Goal: Task Accomplishment & Management: Manage account settings

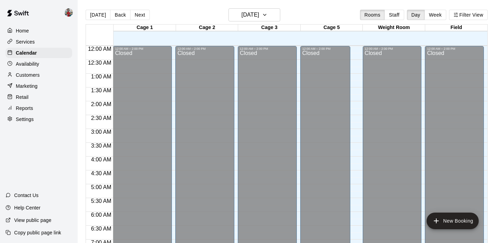
scroll to position [408, 0]
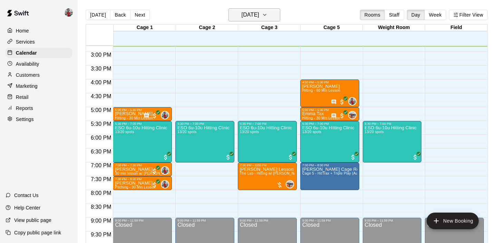
click at [259, 11] on h6 "[DATE]" at bounding box center [251, 15] width 18 height 10
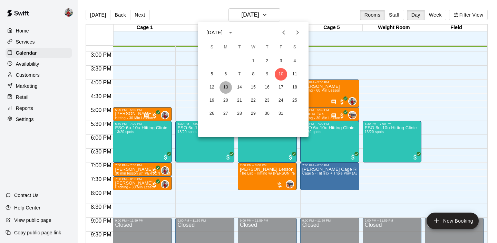
click at [224, 85] on button "13" at bounding box center [225, 87] width 12 height 12
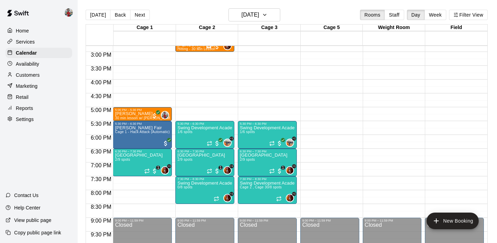
click at [33, 64] on p "Availability" at bounding box center [27, 63] width 23 height 7
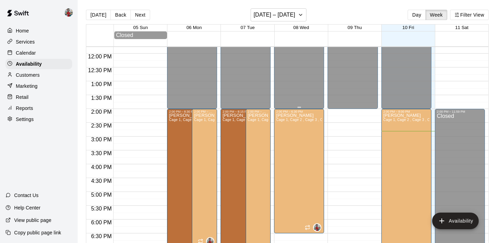
scroll to position [323, 0]
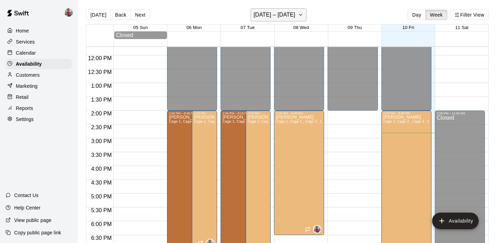
click at [277, 13] on h6 "[DATE] – [DATE]" at bounding box center [275, 15] width 42 height 10
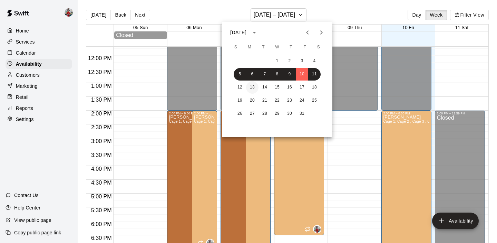
click at [255, 85] on button "13" at bounding box center [252, 87] width 12 height 12
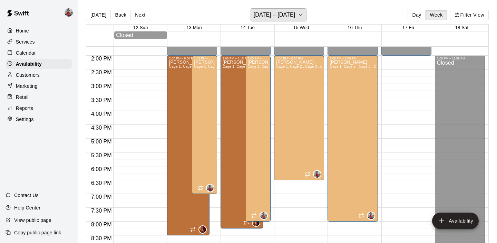
scroll to position [378, 0]
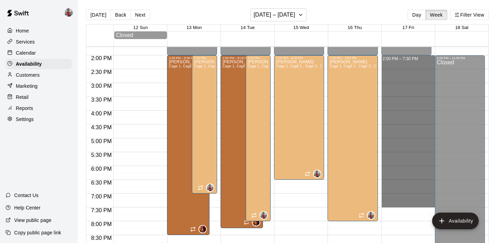
drag, startPoint x: 382, startPoint y: 57, endPoint x: 421, endPoint y: 207, distance: 154.8
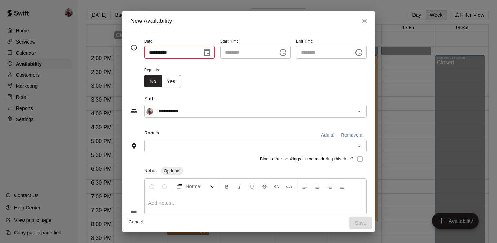
type input "**********"
type input "********"
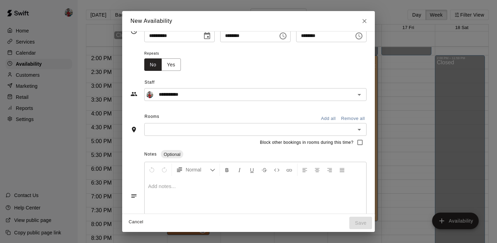
scroll to position [12, 0]
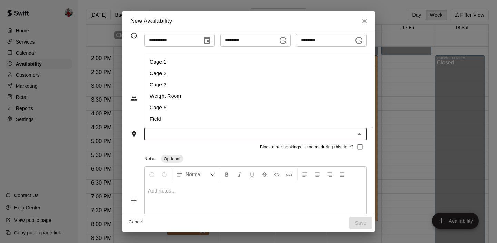
click at [329, 132] on input "text" at bounding box center [249, 133] width 207 height 9
click at [184, 65] on li "Cage 1" at bounding box center [258, 61] width 228 height 11
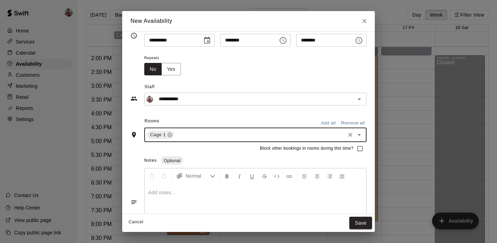
click at [238, 134] on input "text" at bounding box center [259, 134] width 169 height 9
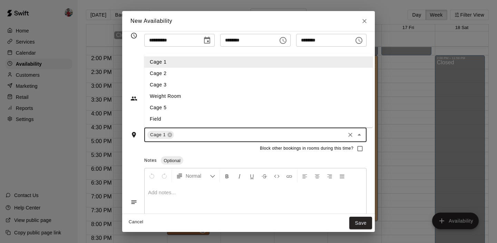
click at [257, 105] on li "Cage 5" at bounding box center [258, 107] width 228 height 11
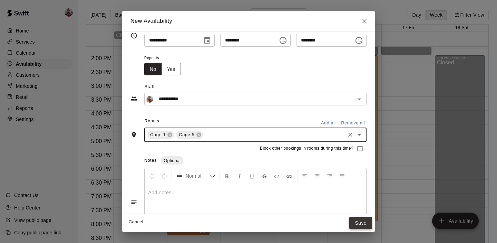
click at [364, 221] on button "Save" at bounding box center [360, 222] width 23 height 13
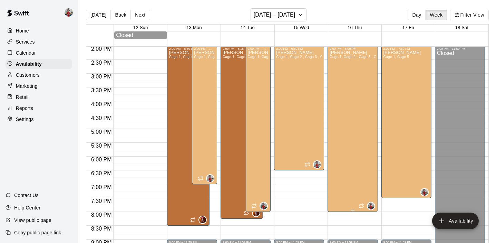
scroll to position [371, 0]
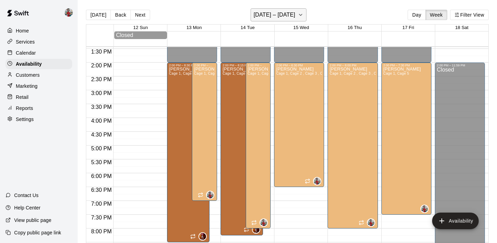
click at [272, 13] on h6 "[DATE] – [DATE]" at bounding box center [275, 15] width 42 height 10
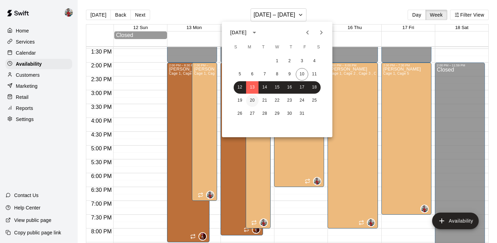
click at [252, 102] on button "20" at bounding box center [252, 100] width 12 height 12
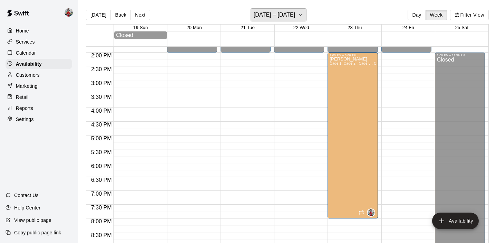
scroll to position [380, 0]
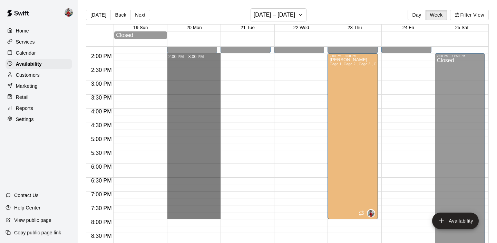
drag, startPoint x: 168, startPoint y: 55, endPoint x: 207, endPoint y: 216, distance: 165.3
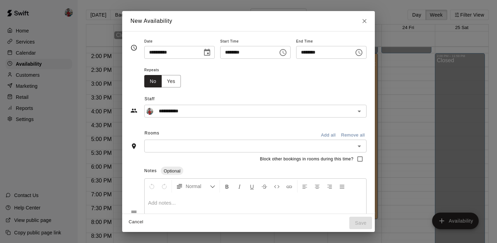
click at [329, 146] on input "text" at bounding box center [249, 145] width 207 height 9
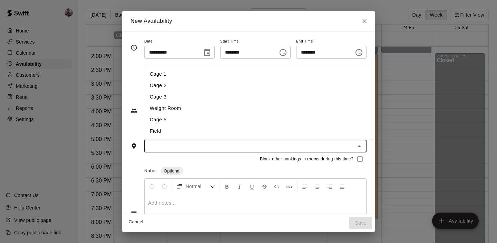
click at [177, 74] on li "Cage 1" at bounding box center [258, 73] width 228 height 11
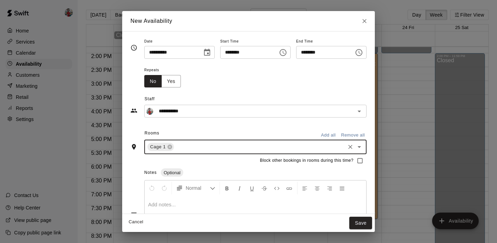
click at [202, 150] on input "text" at bounding box center [259, 147] width 169 height 9
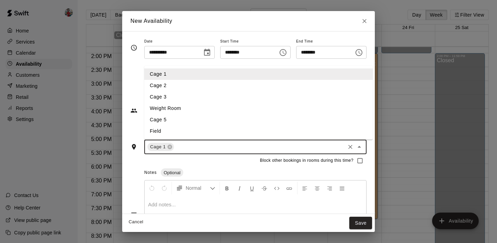
click at [179, 116] on li "Cage 5" at bounding box center [258, 119] width 228 height 11
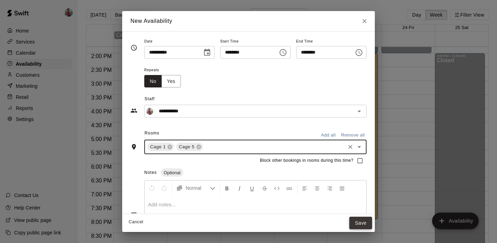
click at [366, 219] on button "Save" at bounding box center [360, 222] width 23 height 13
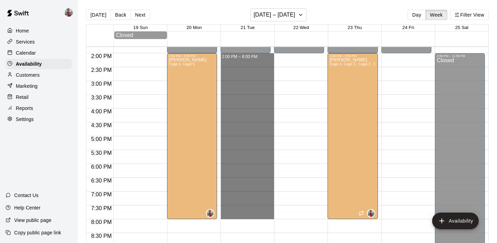
drag, startPoint x: 221, startPoint y: 55, endPoint x: 261, endPoint y: 218, distance: 167.6
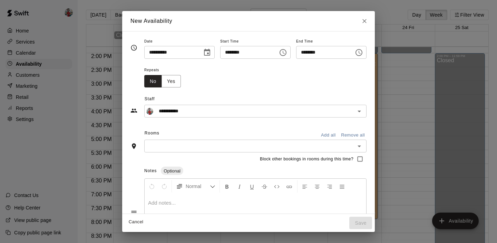
type input "**********"
type input "********"
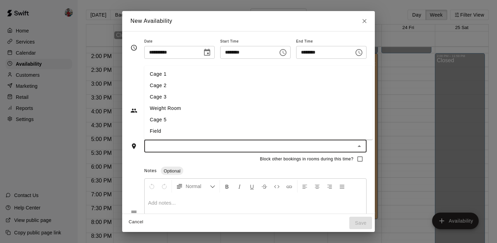
click at [172, 147] on input "text" at bounding box center [249, 145] width 207 height 9
click at [165, 73] on li "Cage 1" at bounding box center [258, 73] width 228 height 11
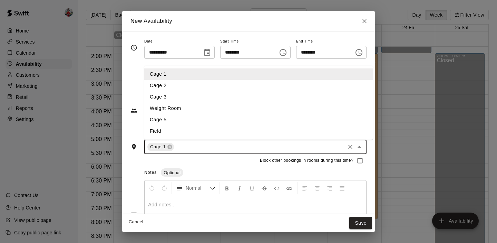
click at [285, 148] on input "text" at bounding box center [259, 147] width 169 height 9
click at [197, 116] on li "Cage 5" at bounding box center [258, 119] width 228 height 11
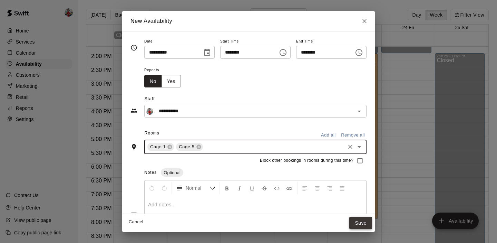
click at [363, 222] on button "Save" at bounding box center [360, 222] width 23 height 13
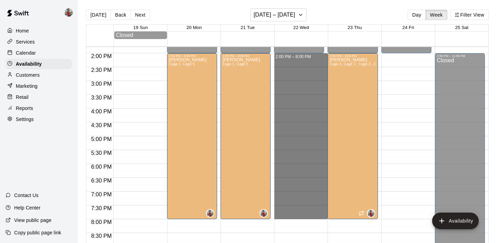
drag, startPoint x: 275, startPoint y: 55, endPoint x: 316, endPoint y: 215, distance: 164.9
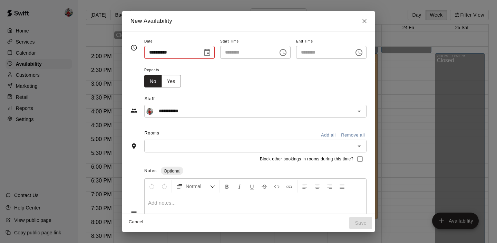
type input "**********"
type input "********"
click at [169, 147] on input "text" at bounding box center [249, 145] width 207 height 9
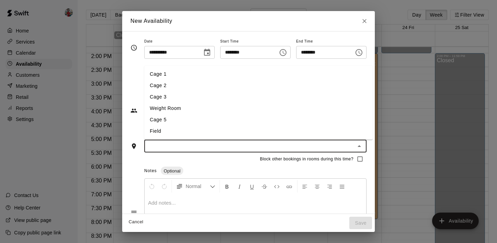
click at [161, 75] on li "Cage 1" at bounding box center [258, 73] width 228 height 11
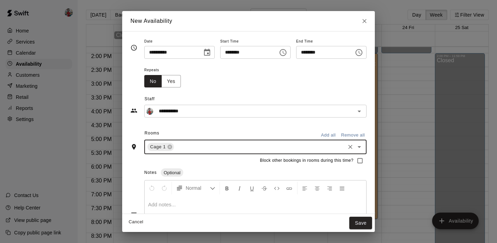
click at [225, 151] on input "text" at bounding box center [259, 147] width 169 height 9
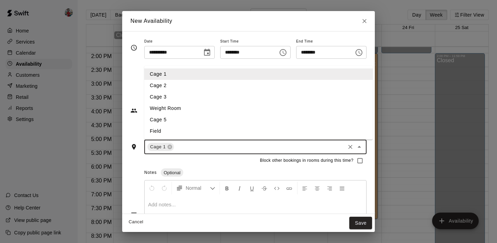
click at [198, 122] on li "Cage 5" at bounding box center [258, 119] width 228 height 11
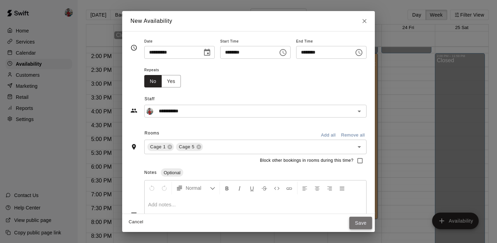
click at [364, 222] on button "Save" at bounding box center [360, 222] width 23 height 13
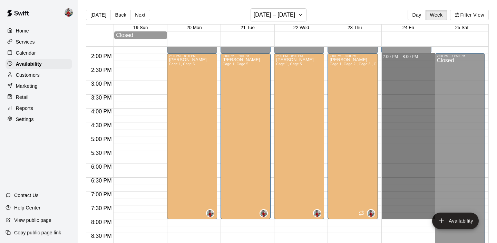
drag, startPoint x: 381, startPoint y: 55, endPoint x: 429, endPoint y: 215, distance: 167.6
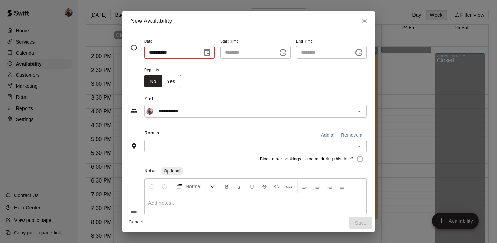
type input "**********"
type input "********"
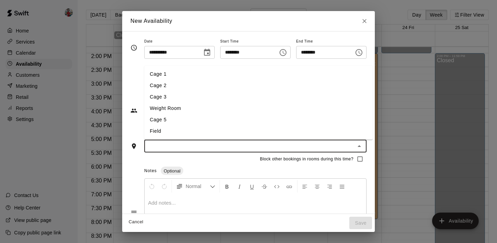
click at [202, 149] on input "text" at bounding box center [249, 145] width 207 height 9
click at [176, 67] on ul "Cage 1 Cage 2 Cage 3 Weight Room Cage 5 Field" at bounding box center [258, 103] width 228 height 74
click at [174, 73] on li "Cage 1" at bounding box center [258, 73] width 228 height 11
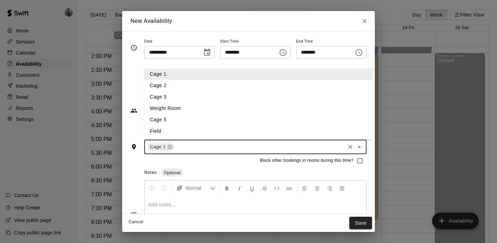
click at [185, 149] on input "text" at bounding box center [259, 147] width 169 height 9
click at [178, 125] on li "Cage 5" at bounding box center [258, 119] width 228 height 11
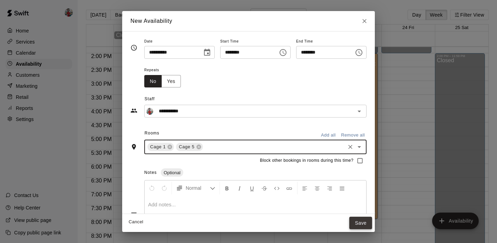
click at [366, 225] on button "Save" at bounding box center [360, 222] width 23 height 13
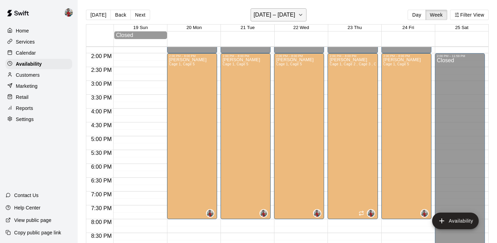
click at [281, 15] on h6 "[DATE] – [DATE]" at bounding box center [275, 15] width 42 height 10
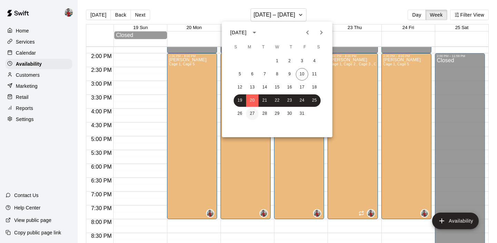
click at [251, 114] on button "27" at bounding box center [252, 113] width 12 height 12
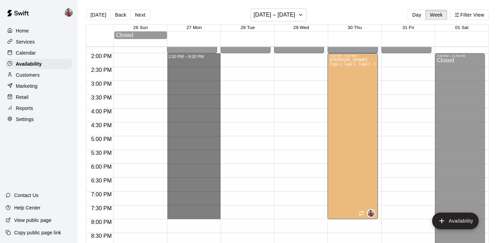
drag, startPoint x: 168, startPoint y: 55, endPoint x: 204, endPoint y: 218, distance: 167.4
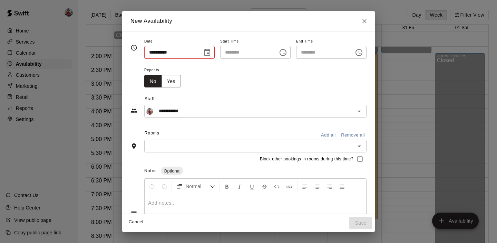
type input "**********"
type input "********"
click at [154, 144] on input "text" at bounding box center [249, 145] width 207 height 9
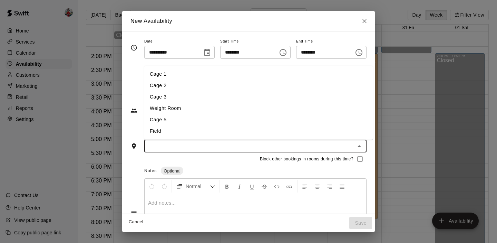
click at [166, 76] on li "Cage 1" at bounding box center [258, 73] width 228 height 11
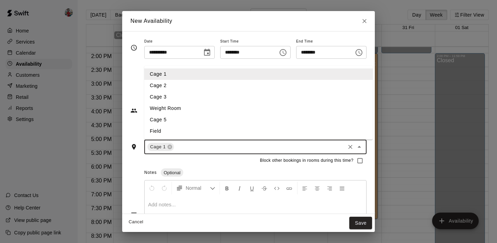
click at [180, 147] on input "text" at bounding box center [259, 147] width 169 height 9
click at [178, 117] on li "Cage 5" at bounding box center [258, 119] width 228 height 11
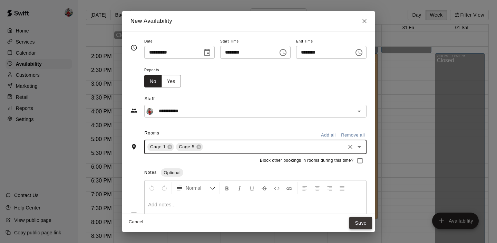
click at [363, 218] on button "Save" at bounding box center [360, 222] width 23 height 13
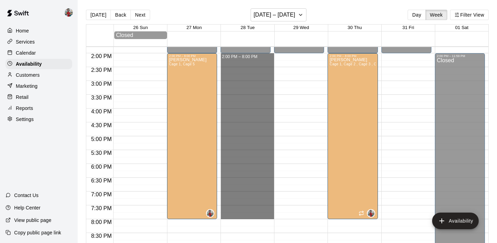
drag, startPoint x: 221, startPoint y: 55, endPoint x: 261, endPoint y: 215, distance: 165.6
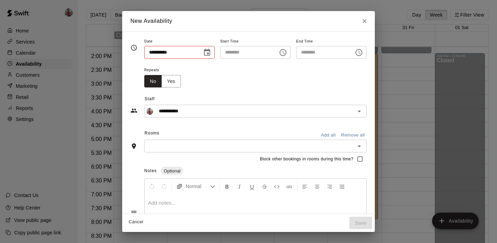
type input "**********"
type input "********"
click at [193, 140] on div "​" at bounding box center [255, 145] width 222 height 13
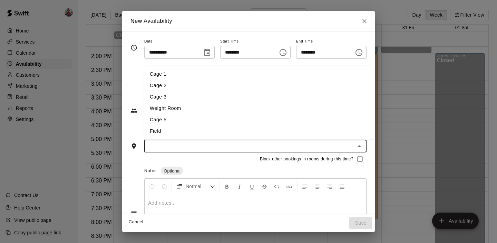
click at [182, 75] on li "Cage 1" at bounding box center [258, 73] width 228 height 11
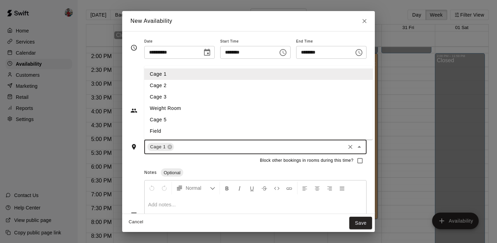
click at [203, 148] on input "text" at bounding box center [259, 147] width 169 height 9
click at [190, 120] on li "Cage 5" at bounding box center [258, 119] width 228 height 11
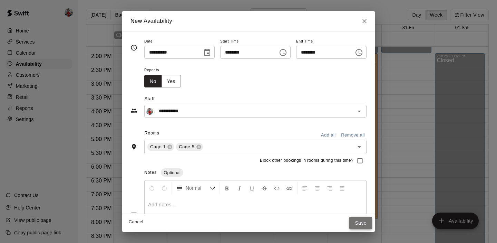
click at [367, 222] on button "Save" at bounding box center [360, 222] width 23 height 13
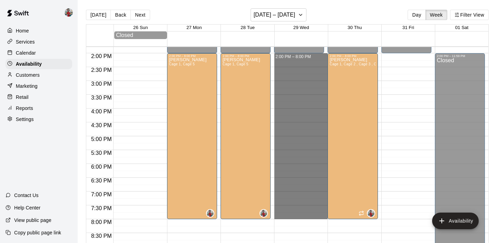
drag, startPoint x: 275, startPoint y: 54, endPoint x: 311, endPoint y: 218, distance: 167.9
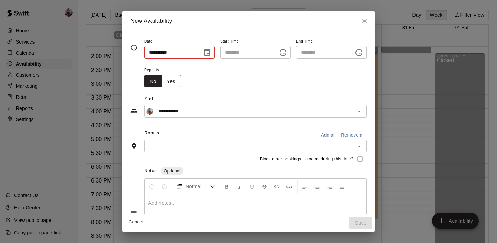
type input "**********"
type input "********"
click at [169, 140] on div "​" at bounding box center [255, 145] width 222 height 13
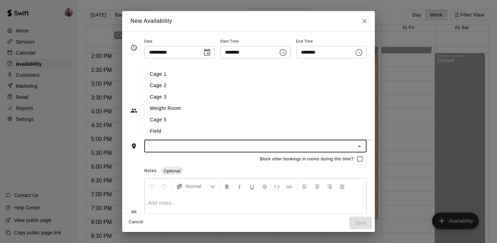
click at [163, 73] on li "Cage 1" at bounding box center [258, 73] width 228 height 11
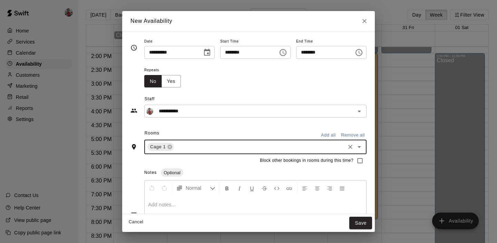
click at [176, 145] on input "text" at bounding box center [259, 147] width 169 height 9
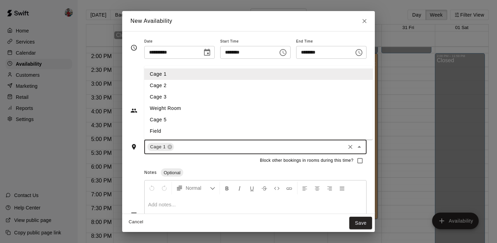
click at [175, 120] on li "Cage 5" at bounding box center [258, 119] width 228 height 11
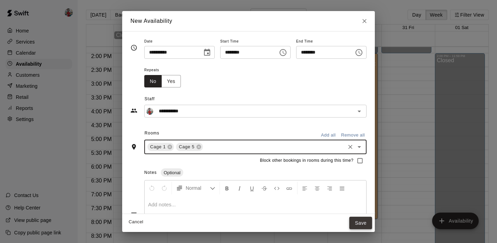
click at [363, 220] on button "Save" at bounding box center [360, 222] width 23 height 13
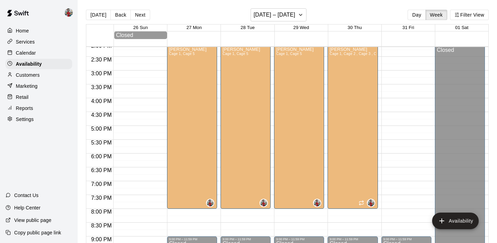
scroll to position [392, 0]
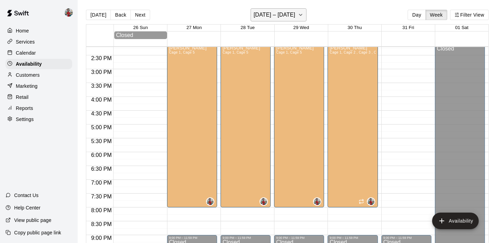
click at [295, 12] on h6 "[DATE] – [DATE]" at bounding box center [275, 15] width 42 height 10
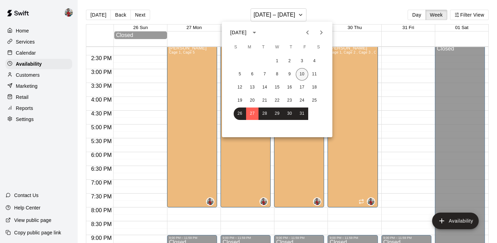
click at [306, 75] on button "10" at bounding box center [302, 74] width 12 height 12
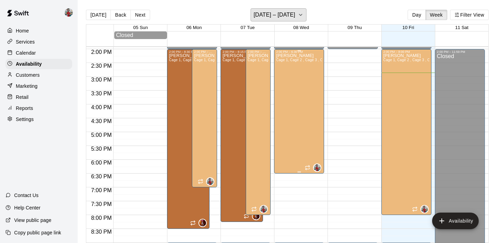
scroll to position [385, 0]
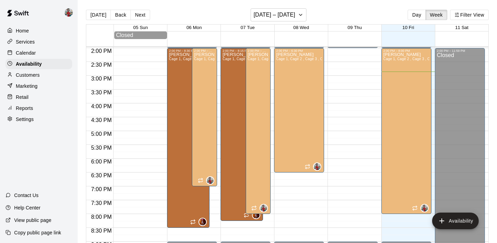
click at [41, 53] on div "Calendar" at bounding box center [39, 53] width 67 height 10
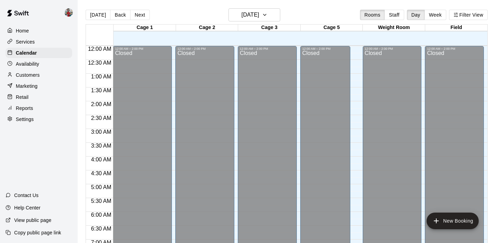
scroll to position [410, 0]
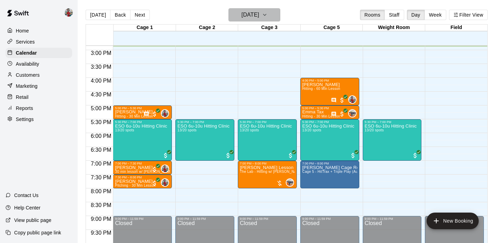
click at [259, 18] on h6 "[DATE]" at bounding box center [251, 15] width 18 height 10
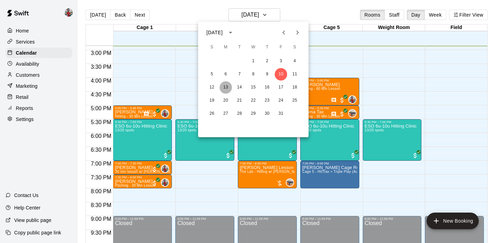
click at [226, 85] on button "13" at bounding box center [225, 87] width 12 height 12
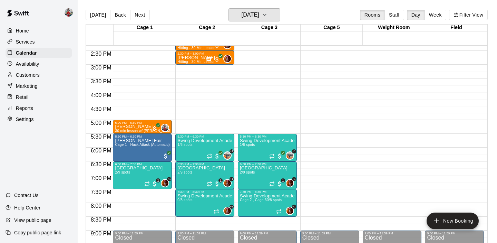
scroll to position [396, 0]
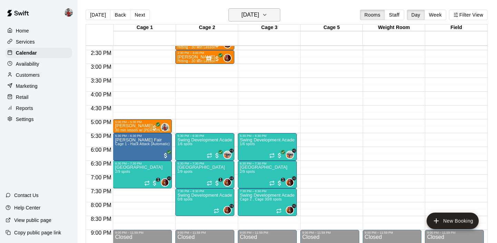
click at [255, 13] on h6 "[DATE]" at bounding box center [251, 15] width 18 height 10
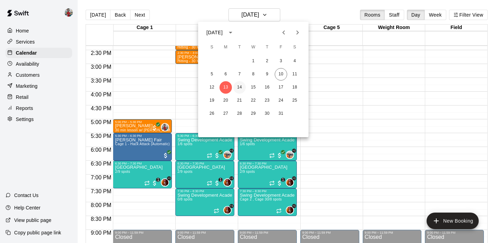
click at [241, 88] on button "14" at bounding box center [239, 87] width 12 height 12
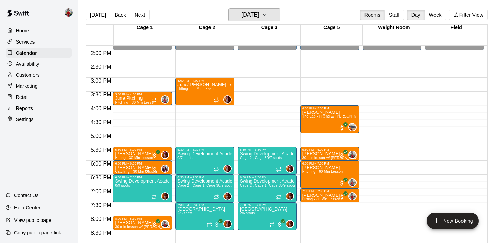
scroll to position [392, 0]
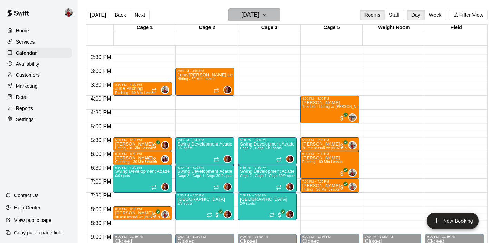
click at [273, 10] on button "[DATE]" at bounding box center [254, 14] width 52 height 13
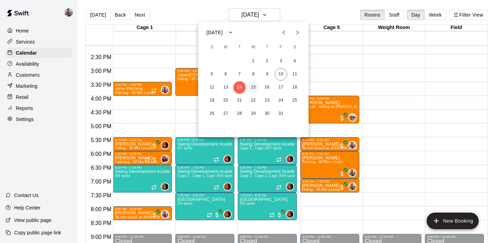
click at [253, 87] on button "15" at bounding box center [253, 87] width 12 height 12
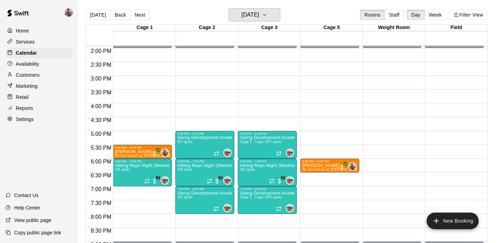
scroll to position [395, 0]
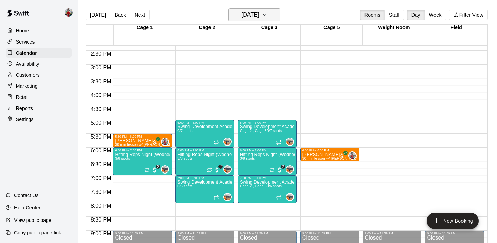
click at [257, 13] on h6 "[DATE]" at bounding box center [251, 15] width 18 height 10
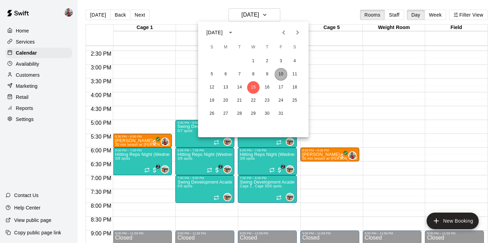
click at [284, 70] on button "10" at bounding box center [281, 74] width 12 height 12
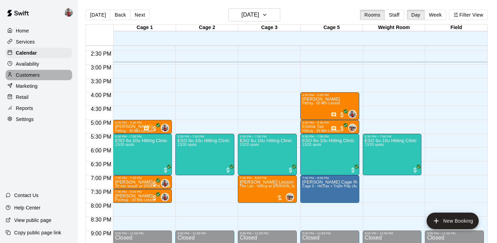
click at [30, 75] on p "Customers" at bounding box center [28, 74] width 24 height 7
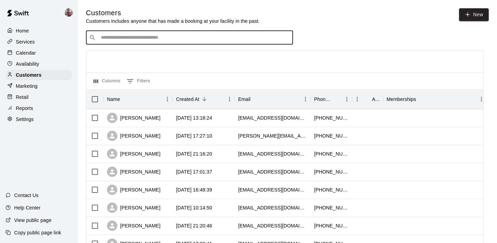
click at [143, 39] on input "Search customers by name or email" at bounding box center [194, 37] width 191 height 7
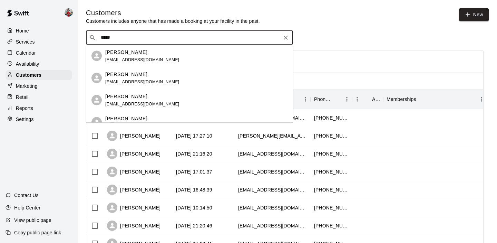
type input "******"
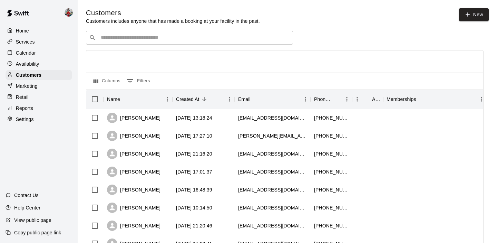
click at [122, 37] on input "Search customers by name or email" at bounding box center [194, 37] width 191 height 7
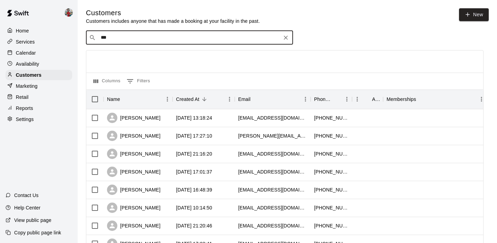
type input "****"
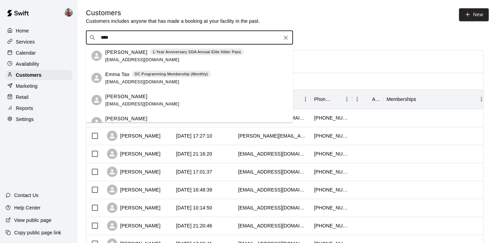
click at [124, 53] on p "[PERSON_NAME]" at bounding box center [126, 51] width 42 height 7
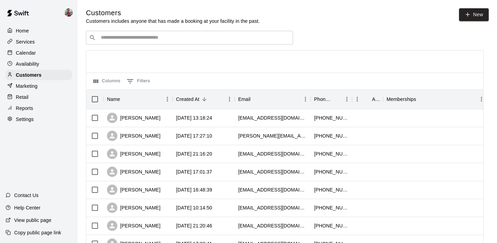
click at [146, 40] on input "Search customers by name or email" at bounding box center [194, 37] width 191 height 7
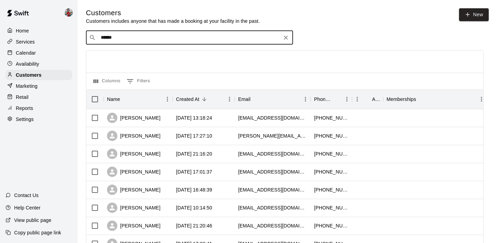
type input "*******"
click at [121, 55] on p "[PERSON_NAME]" at bounding box center [126, 51] width 42 height 7
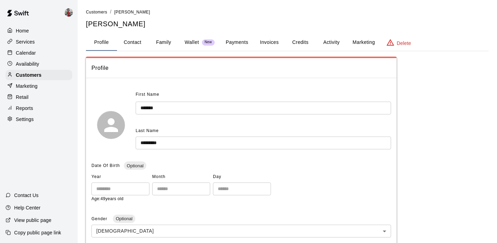
scroll to position [28, 0]
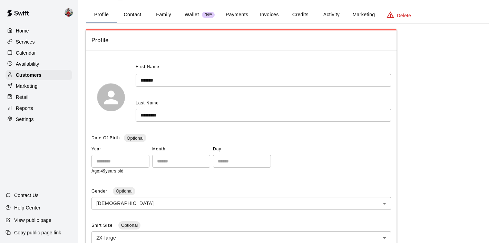
click at [165, 17] on button "Family" at bounding box center [163, 15] width 31 height 17
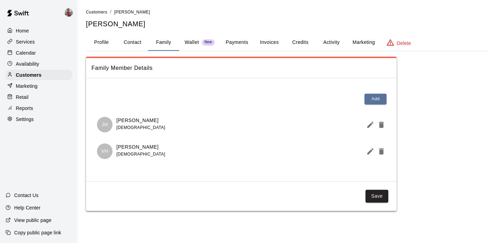
scroll to position [0, 0]
click at [373, 124] on icon "Edit Member" at bounding box center [370, 124] width 8 height 8
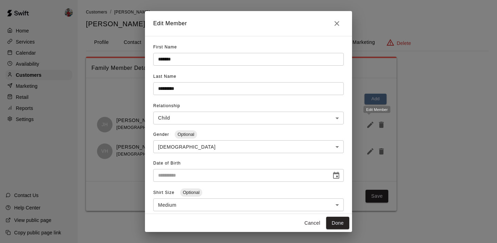
type input "**********"
click at [337, 20] on icon "Close" at bounding box center [337, 23] width 8 height 8
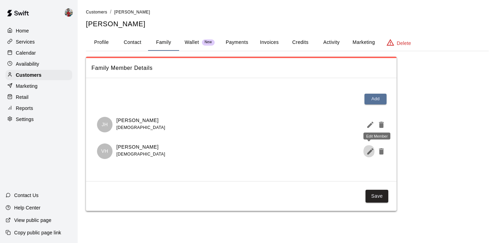
click at [370, 155] on icon "Edit Member" at bounding box center [370, 151] width 8 height 8
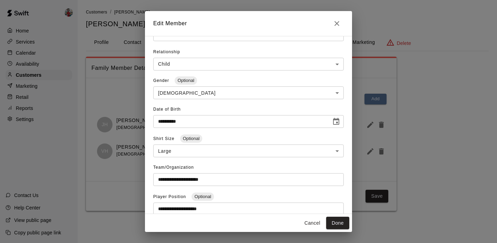
scroll to position [107, 0]
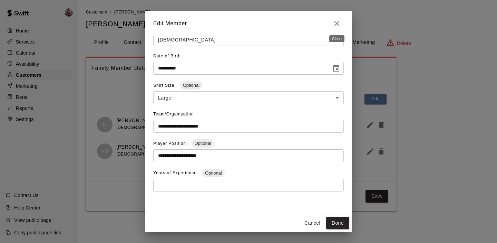
click at [337, 18] on button "Close" at bounding box center [337, 24] width 14 height 14
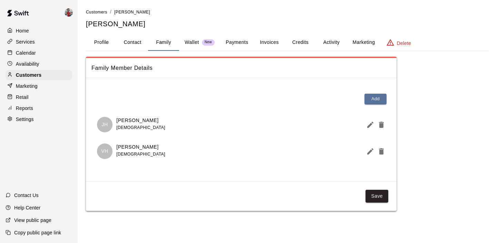
click at [30, 81] on div "Marketing" at bounding box center [39, 86] width 67 height 10
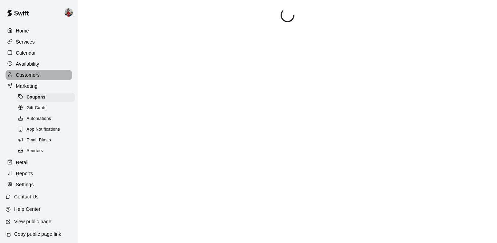
click at [32, 74] on p "Customers" at bounding box center [28, 74] width 24 height 7
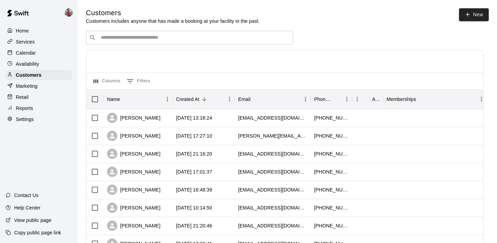
click at [116, 43] on div "​ ​" at bounding box center [189, 38] width 207 height 14
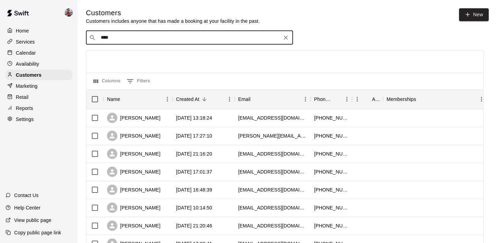
type input "*****"
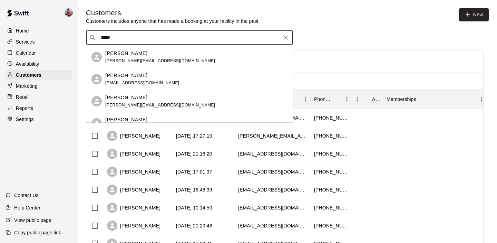
scroll to position [99, 0]
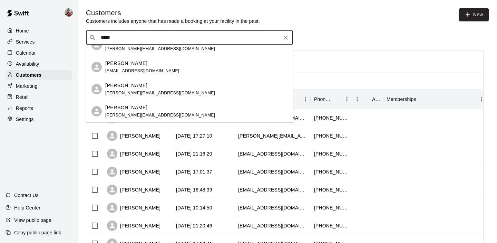
click at [151, 69] on span "[EMAIL_ADDRESS][DOMAIN_NAME]" at bounding box center [142, 70] width 74 height 5
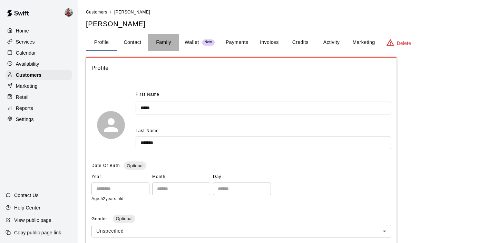
click at [169, 46] on button "Family" at bounding box center [163, 42] width 31 height 17
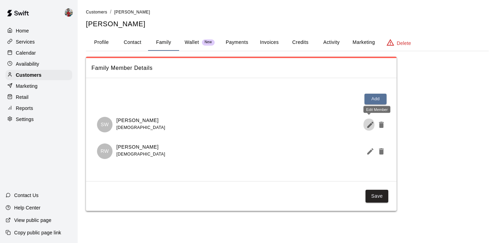
click at [367, 122] on icon "Edit Member" at bounding box center [370, 124] width 8 height 8
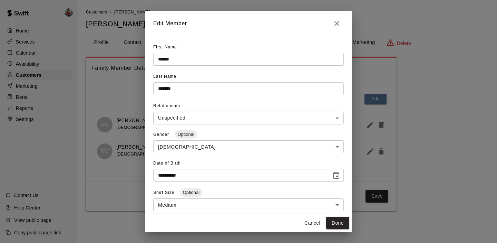
scroll to position [107, 0]
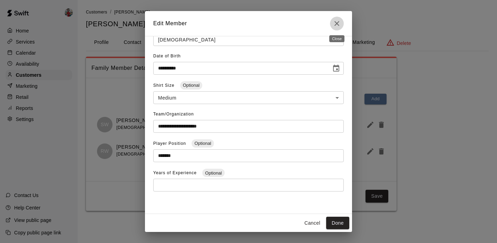
click at [335, 22] on icon "Close" at bounding box center [337, 23] width 8 height 8
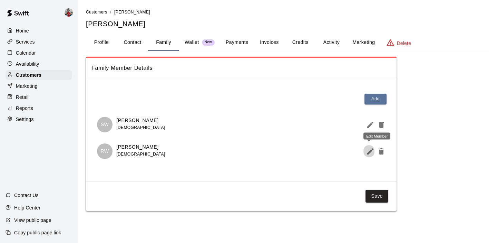
click at [372, 154] on icon "Edit Member" at bounding box center [370, 151] width 8 height 8
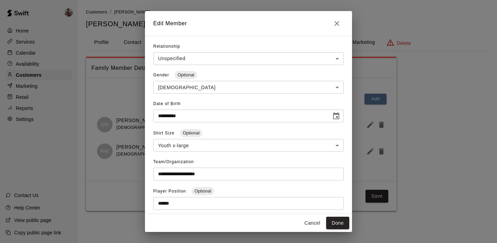
scroll to position [0, 0]
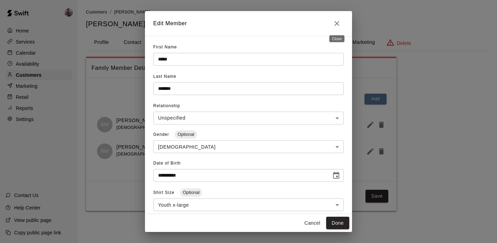
click at [336, 27] on icon "Close" at bounding box center [337, 23] width 8 height 8
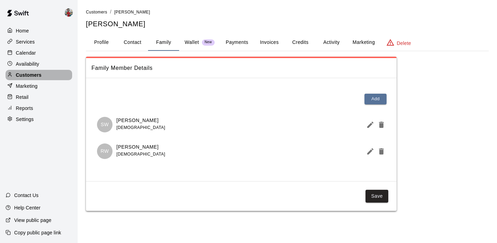
click at [29, 73] on p "Customers" at bounding box center [29, 74] width 26 height 7
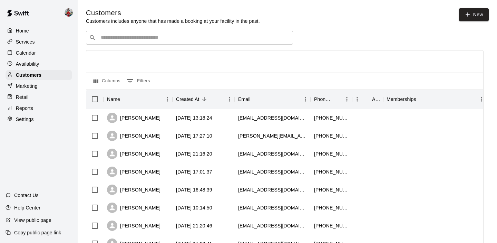
click at [132, 38] on input "Search customers by name or email" at bounding box center [194, 37] width 191 height 7
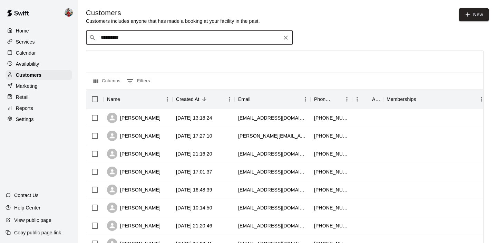
type input "**********"
click at [147, 57] on span "[EMAIL_ADDRESS][DOMAIN_NAME]" at bounding box center [142, 59] width 74 height 5
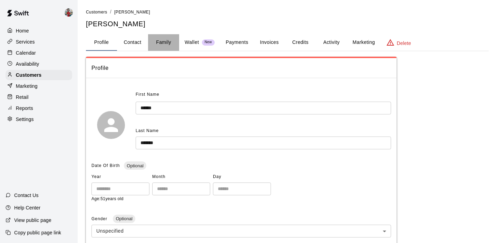
click at [169, 43] on button "Family" at bounding box center [163, 42] width 31 height 17
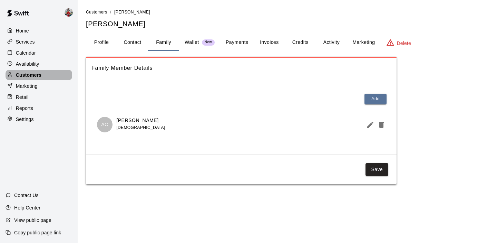
click at [32, 73] on p "Customers" at bounding box center [29, 74] width 26 height 7
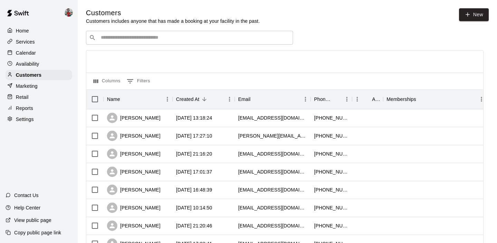
click at [138, 40] on input "Search customers by name or email" at bounding box center [194, 37] width 191 height 7
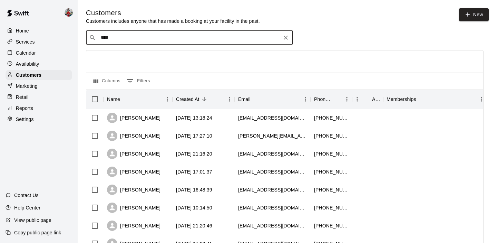
type input "*****"
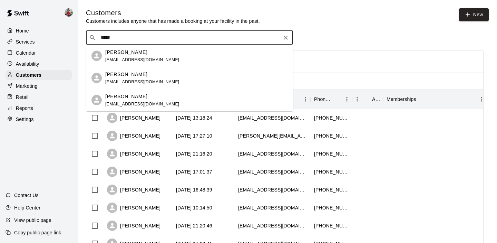
click at [154, 54] on div "[PERSON_NAME]" at bounding box center [142, 51] width 74 height 7
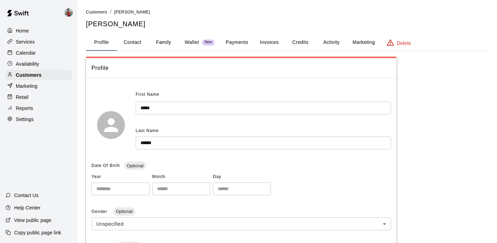
click at [162, 43] on button "Family" at bounding box center [163, 42] width 31 height 17
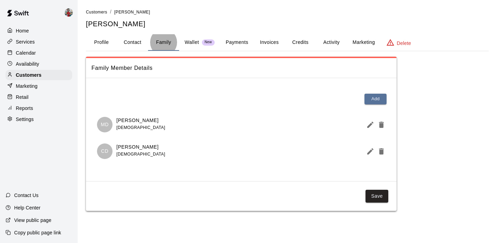
click at [102, 41] on button "Profile" at bounding box center [101, 42] width 31 height 17
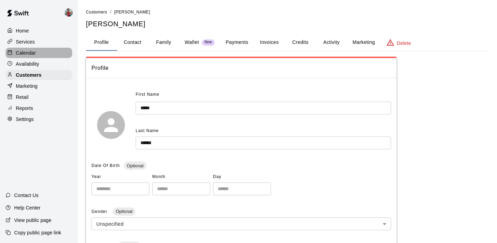
click at [36, 52] on p "Calendar" at bounding box center [26, 52] width 20 height 7
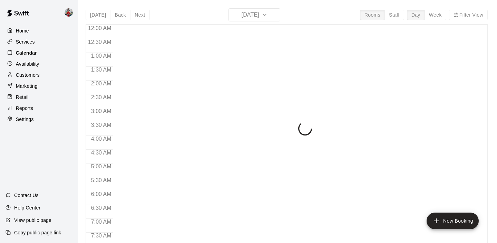
scroll to position [414, 0]
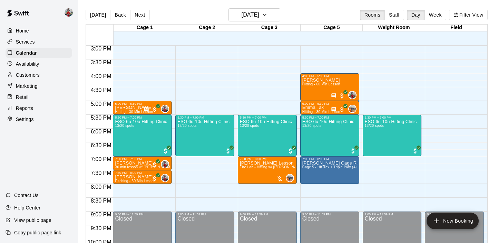
click at [34, 64] on p "Availability" at bounding box center [27, 63] width 23 height 7
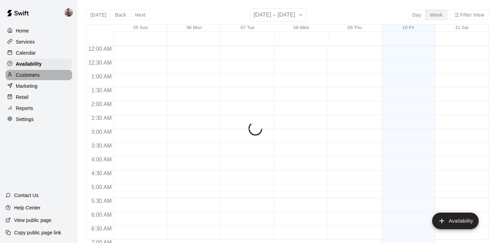
click at [35, 77] on p "Customers" at bounding box center [28, 74] width 24 height 7
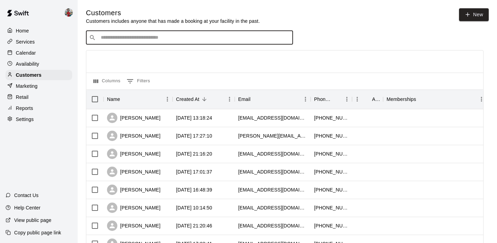
click at [160, 40] on input "Search customers by name or email" at bounding box center [194, 37] width 191 height 7
type input "**********"
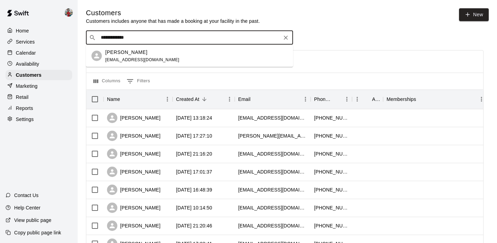
click at [130, 57] on div "[PERSON_NAME] [PERSON_NAME][EMAIL_ADDRESS][DOMAIN_NAME]" at bounding box center [142, 55] width 74 height 15
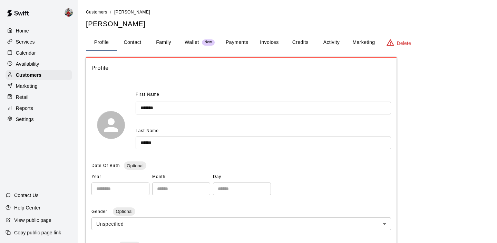
click at [162, 41] on button "Family" at bounding box center [163, 42] width 31 height 17
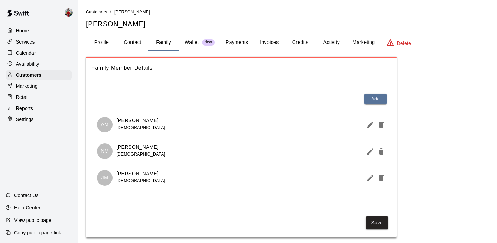
click at [372, 125] on icon "Edit Member" at bounding box center [370, 124] width 8 height 8
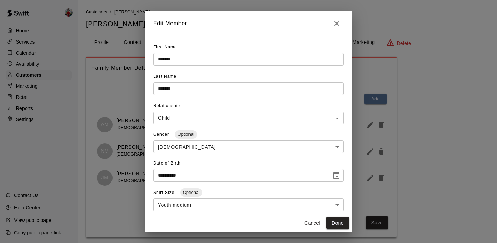
scroll to position [107, 0]
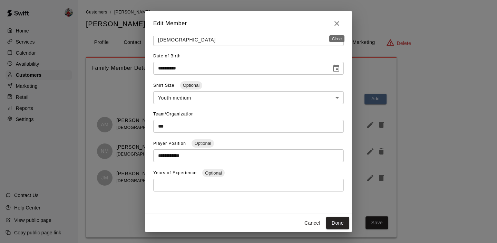
click at [334, 22] on icon "Close" at bounding box center [337, 23] width 8 height 8
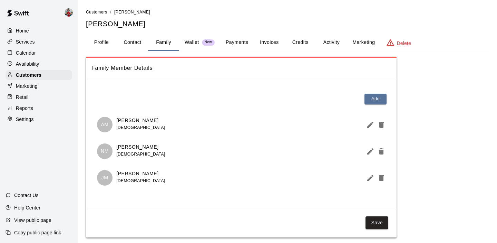
click at [370, 149] on icon "Edit Member" at bounding box center [370, 151] width 8 height 8
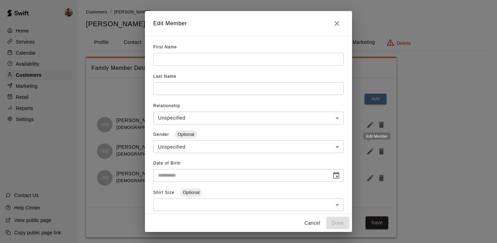
type input "*******"
type input "******"
type input "*****"
type input "******"
type input "**"
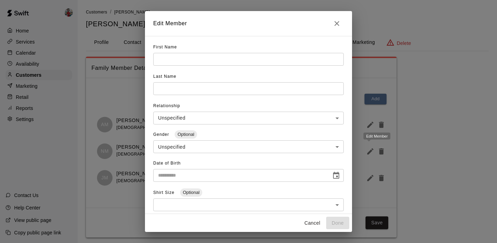
type input "***"
type input "**********"
type input "*"
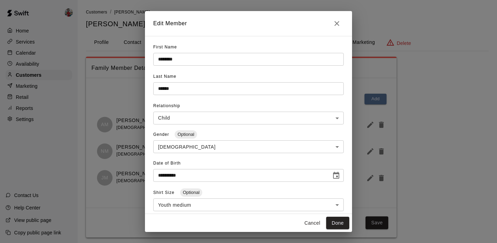
type input "**********"
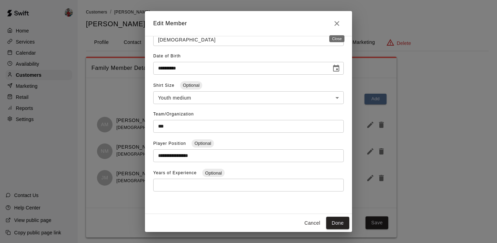
click at [337, 26] on icon "Close" at bounding box center [337, 23] width 8 height 8
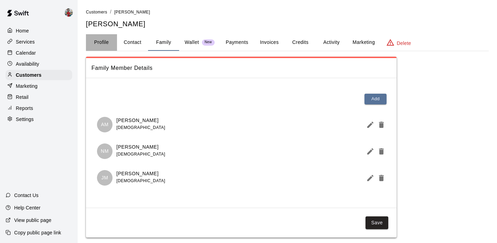
click at [104, 48] on button "Profile" at bounding box center [101, 42] width 31 height 17
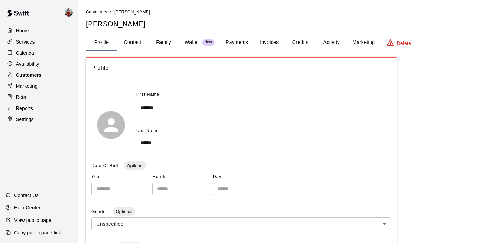
click at [38, 74] on p "Customers" at bounding box center [29, 74] width 26 height 7
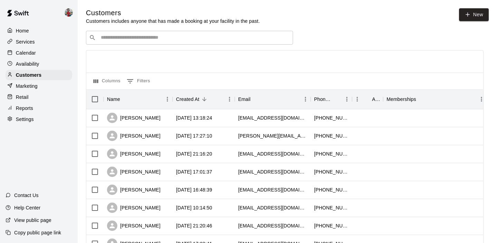
click at [127, 31] on div "​ ​" at bounding box center [189, 38] width 207 height 14
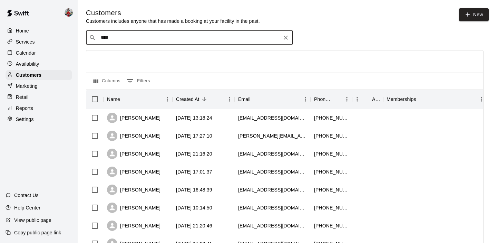
type input "*****"
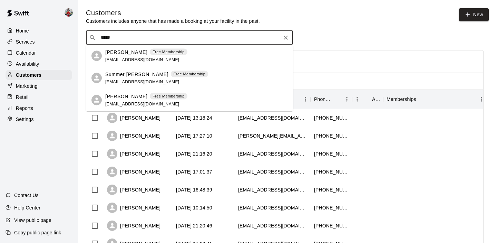
click at [226, 52] on div "[PERSON_NAME] Free Membership [EMAIL_ADDRESS][DOMAIN_NAME]" at bounding box center [196, 55] width 182 height 15
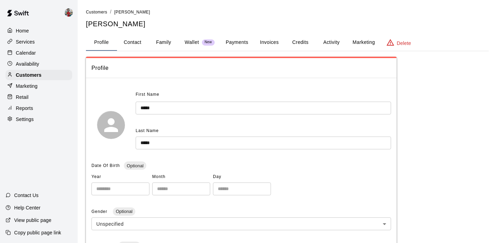
click at [160, 43] on button "Family" at bounding box center [163, 42] width 31 height 17
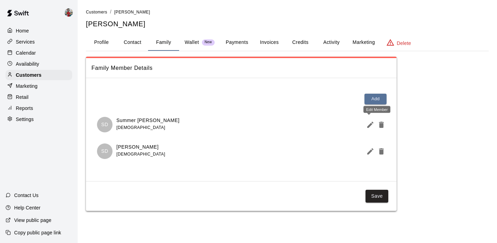
click at [370, 127] on icon "Edit Member" at bounding box center [370, 124] width 8 height 8
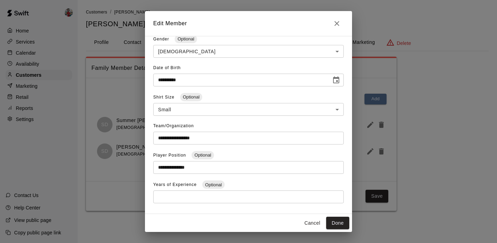
scroll to position [97, 0]
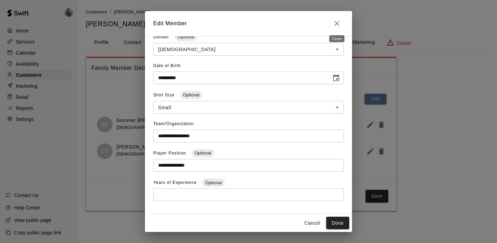
click at [336, 26] on icon "Close" at bounding box center [337, 23] width 8 height 8
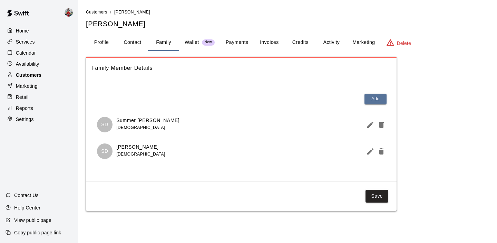
click at [29, 75] on p "Customers" at bounding box center [29, 74] width 26 height 7
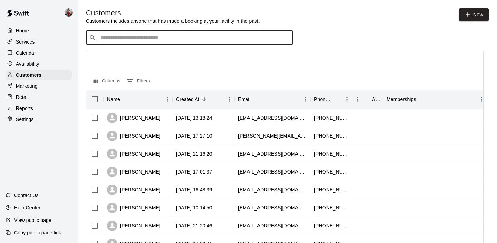
click at [182, 37] on input "Search customers by name or email" at bounding box center [194, 37] width 191 height 7
type input "****"
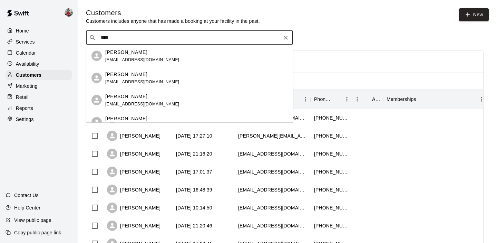
click at [127, 83] on span "[EMAIL_ADDRESS][DOMAIN_NAME]" at bounding box center [142, 81] width 74 height 5
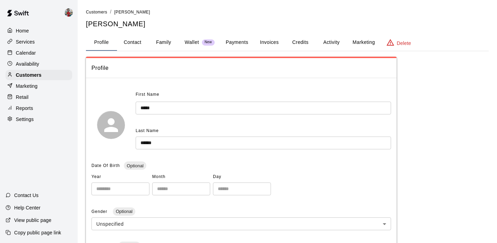
click at [159, 40] on button "Family" at bounding box center [163, 42] width 31 height 17
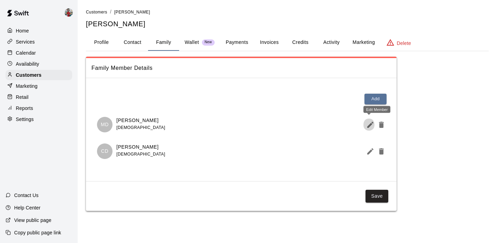
click at [366, 127] on icon "Edit Member" at bounding box center [370, 124] width 8 height 8
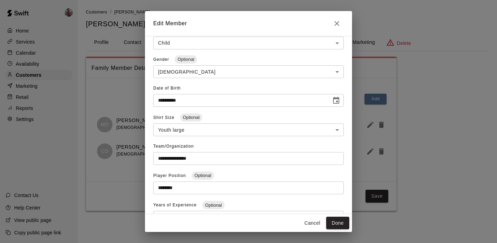
scroll to position [75, 0]
click at [336, 24] on icon "Close" at bounding box center [336, 23] width 5 height 5
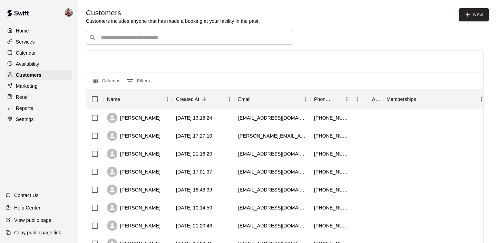
click at [125, 35] on input "Search customers by name or email" at bounding box center [194, 37] width 191 height 7
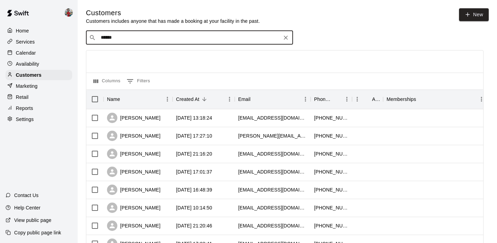
type input "******"
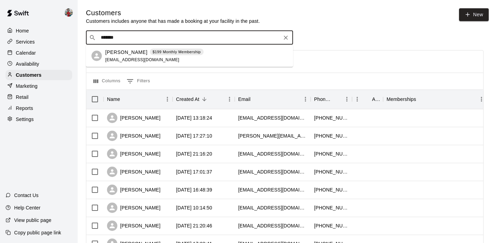
click at [121, 55] on p "[PERSON_NAME]" at bounding box center [126, 51] width 42 height 7
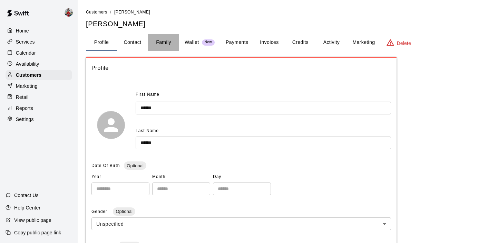
click at [161, 45] on button "Family" at bounding box center [163, 42] width 31 height 17
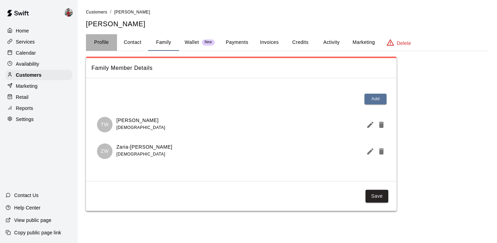
click at [98, 42] on button "Profile" at bounding box center [101, 42] width 31 height 17
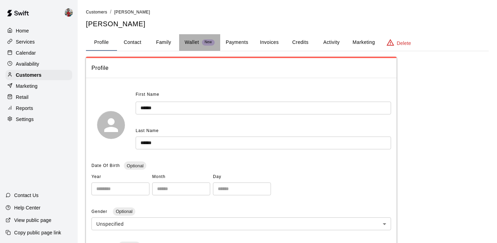
click at [180, 45] on button "Wallet New" at bounding box center [199, 42] width 41 height 17
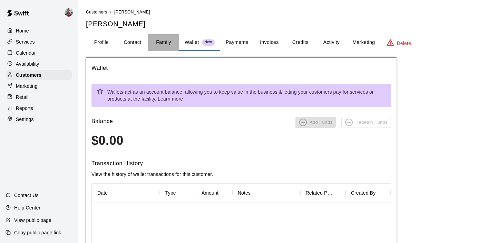
click at [161, 43] on button "Family" at bounding box center [163, 42] width 31 height 17
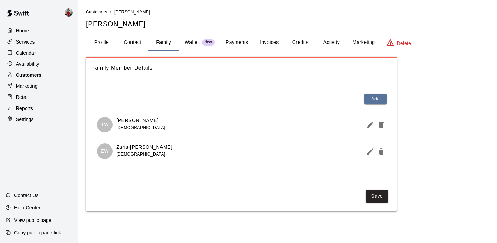
click at [31, 75] on p "Customers" at bounding box center [29, 74] width 26 height 7
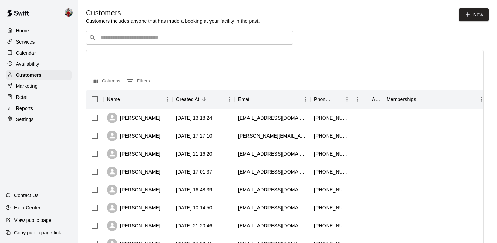
click at [166, 41] on div "​ ​" at bounding box center [189, 38] width 207 height 14
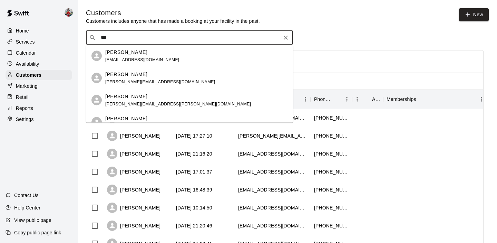
type input "****"
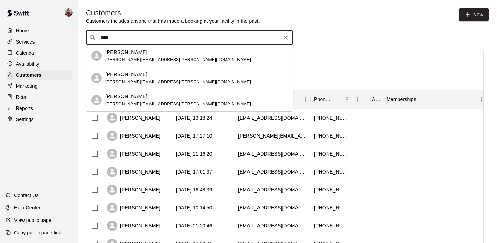
click at [157, 52] on div "[PERSON_NAME]" at bounding box center [178, 51] width 146 height 7
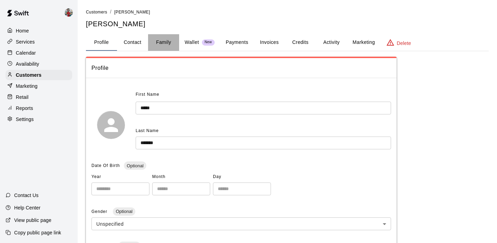
click at [166, 41] on button "Family" at bounding box center [163, 42] width 31 height 17
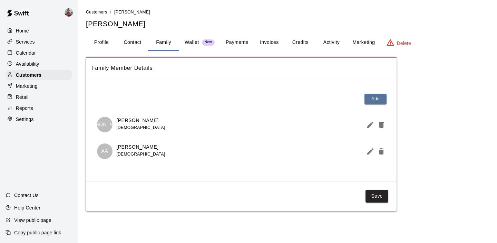
click at [370, 128] on icon "Edit Member" at bounding box center [370, 124] width 8 height 8
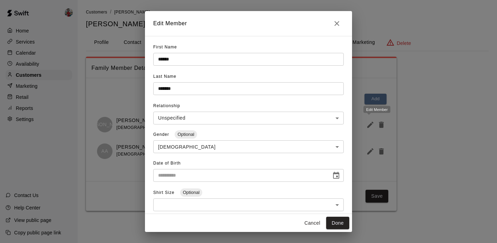
type input "**********"
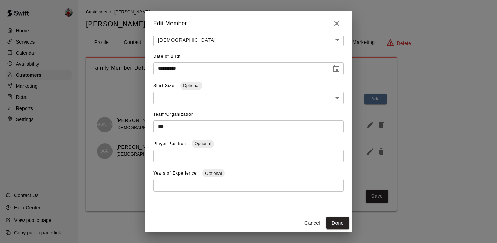
scroll to position [107, 0]
click at [340, 21] on icon "Close" at bounding box center [337, 23] width 8 height 8
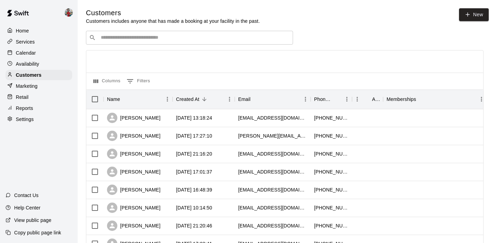
click at [162, 42] on div "​ ​" at bounding box center [189, 38] width 207 height 14
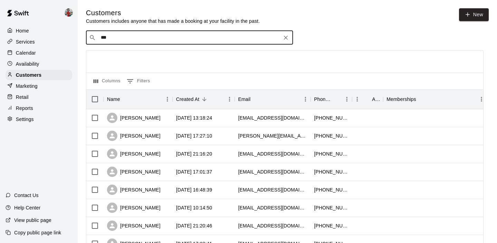
type input "****"
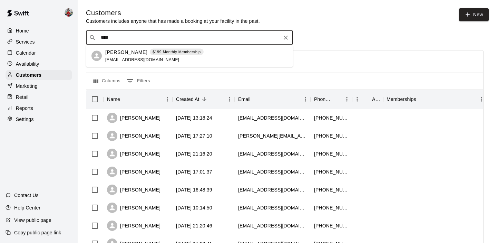
click at [185, 55] on div "[PERSON_NAME] $199 Monthly Membership" at bounding box center [154, 51] width 98 height 7
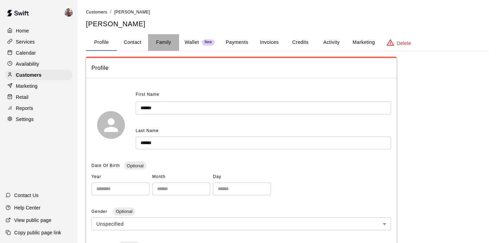
click at [164, 42] on button "Family" at bounding box center [163, 42] width 31 height 17
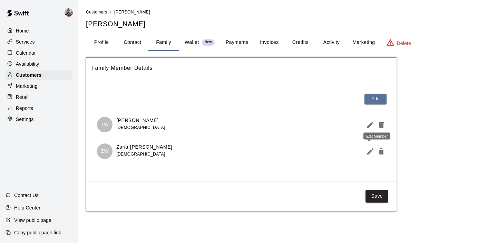
click at [368, 150] on icon "Edit Member" at bounding box center [370, 151] width 8 height 8
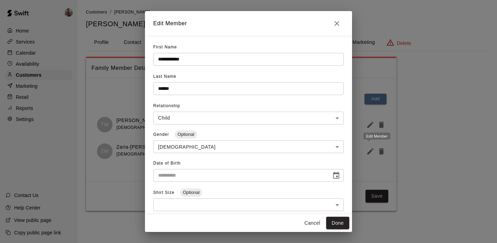
type input "**********"
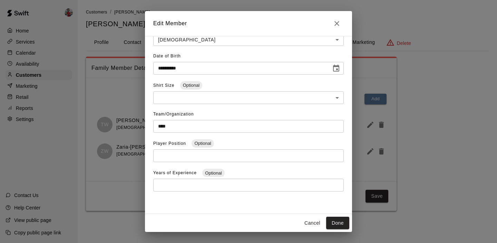
click at [337, 23] on icon "Close" at bounding box center [336, 23] width 5 height 5
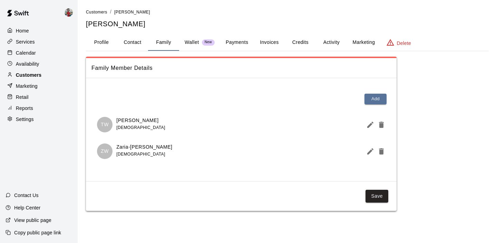
click at [34, 72] on p "Customers" at bounding box center [29, 74] width 26 height 7
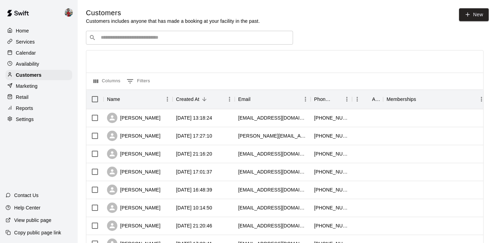
click at [126, 37] on input "Search customers by name or email" at bounding box center [194, 37] width 191 height 7
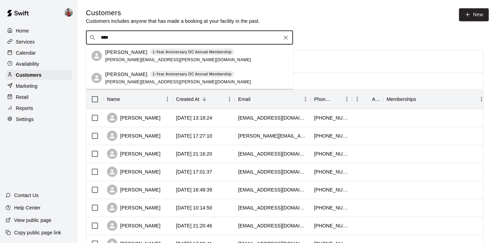
type input "*****"
click at [140, 63] on div "[PERSON_NAME] 1-Year Anniversary DC Annual Membership [PERSON_NAME][EMAIL_ADDRE…" at bounding box center [189, 56] width 207 height 22
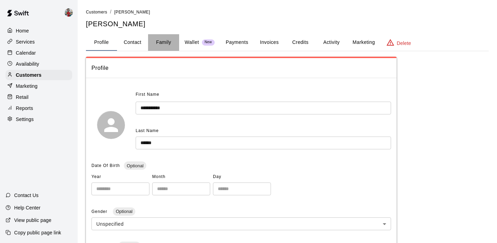
click at [160, 42] on button "Family" at bounding box center [163, 42] width 31 height 17
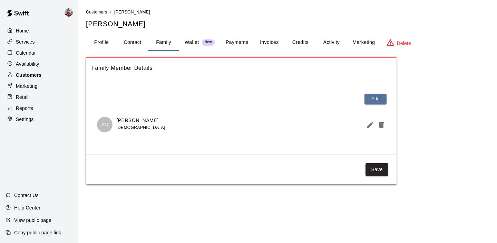
click at [37, 71] on div "Customers" at bounding box center [39, 75] width 67 height 10
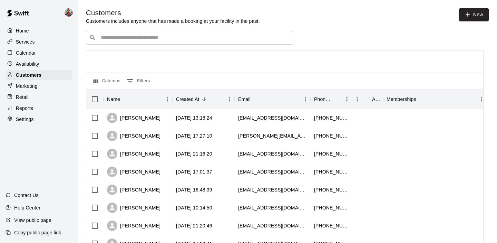
click at [124, 33] on div "​ ​" at bounding box center [189, 38] width 207 height 14
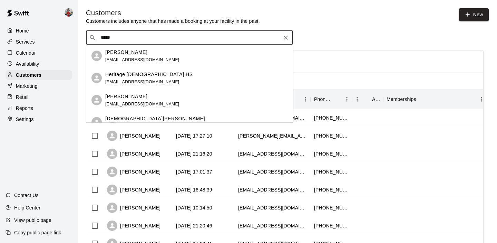
type input "*****"
click at [123, 76] on p "[PERSON_NAME]" at bounding box center [126, 73] width 42 height 7
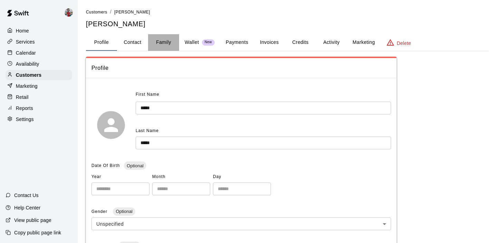
click at [164, 43] on button "Family" at bounding box center [163, 42] width 31 height 17
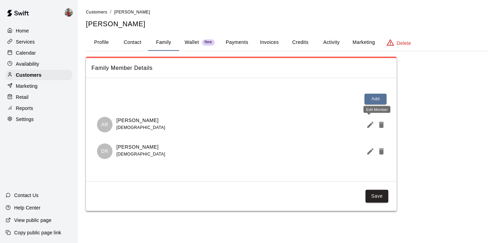
click at [366, 125] on icon "Edit Member" at bounding box center [370, 124] width 8 height 8
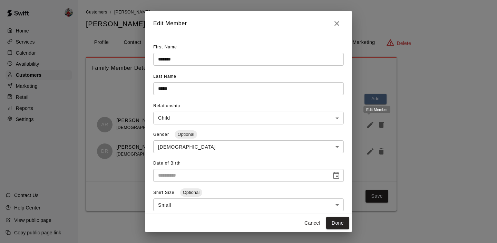
type input "**********"
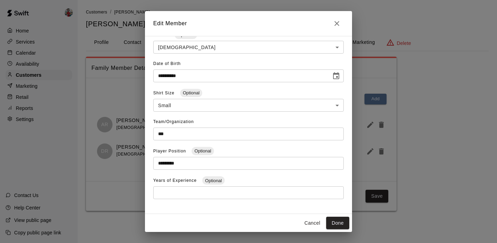
scroll to position [101, 0]
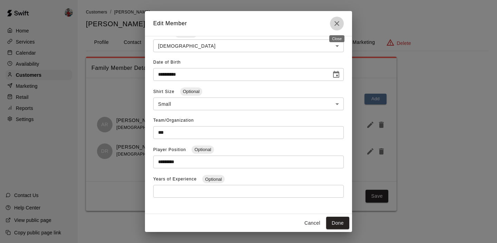
click at [332, 21] on button "Close" at bounding box center [337, 24] width 14 height 14
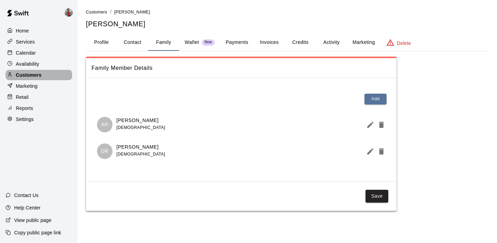
click at [36, 75] on p "Customers" at bounding box center [29, 74] width 26 height 7
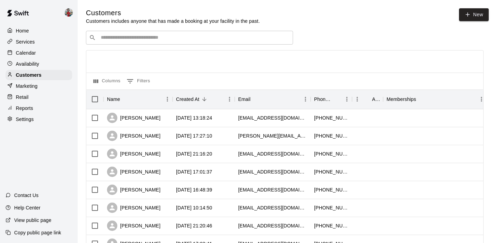
click at [130, 43] on div "​ ​" at bounding box center [189, 38] width 207 height 14
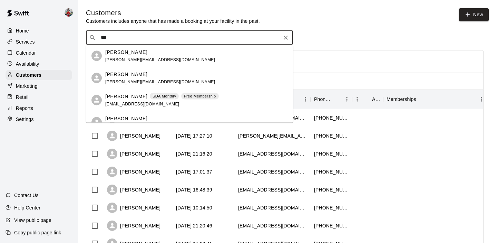
type input "****"
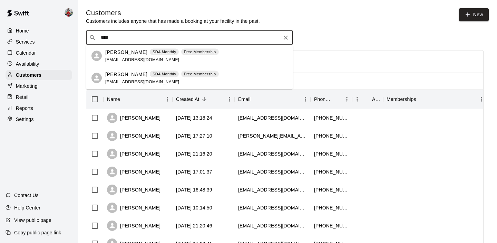
click at [124, 56] on div "[PERSON_NAME] SDA Monthly Free Membership [EMAIL_ADDRESS][DOMAIN_NAME]" at bounding box center [162, 55] width 114 height 15
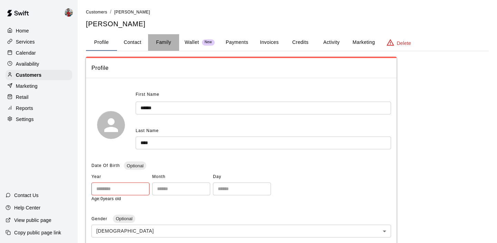
click at [166, 43] on button "Family" at bounding box center [163, 42] width 31 height 17
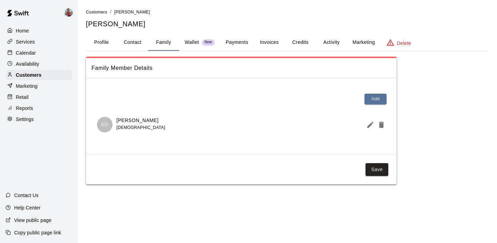
click at [372, 125] on icon "Edit Member" at bounding box center [370, 124] width 8 height 8
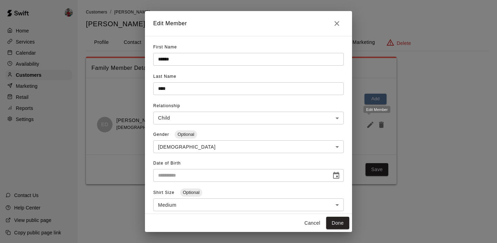
type input "**********"
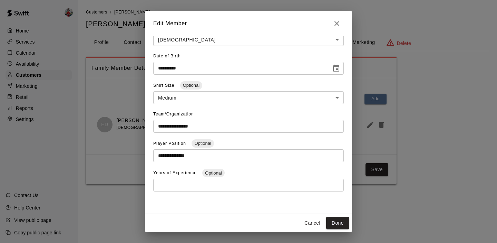
click at [336, 21] on icon "Close" at bounding box center [337, 23] width 8 height 8
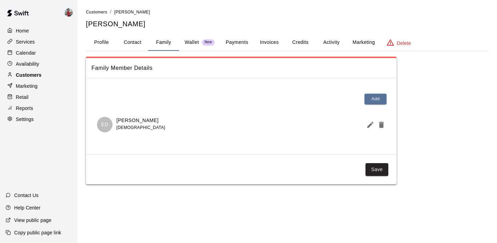
click at [21, 72] on p "Customers" at bounding box center [29, 74] width 26 height 7
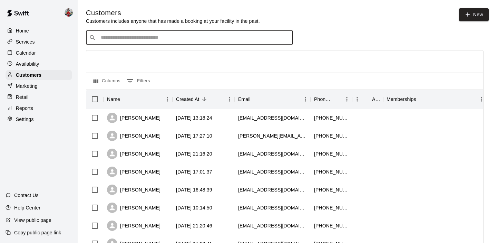
click at [118, 39] on input "Search customers by name or email" at bounding box center [194, 37] width 191 height 7
type input "***"
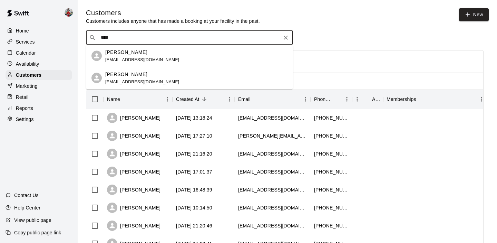
click at [113, 74] on p "[PERSON_NAME]" at bounding box center [126, 73] width 42 height 7
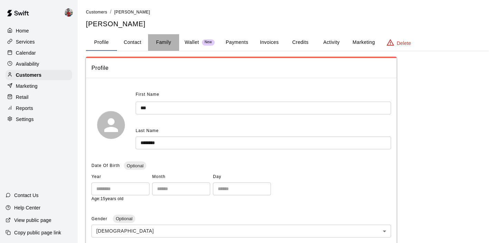
click at [163, 43] on button "Family" at bounding box center [163, 42] width 31 height 17
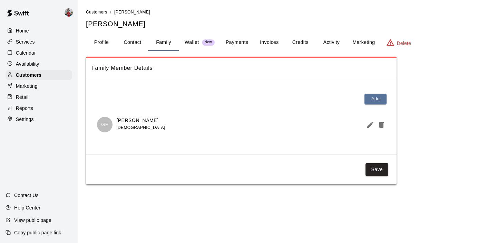
click at [367, 126] on icon "Edit Member" at bounding box center [370, 124] width 6 height 6
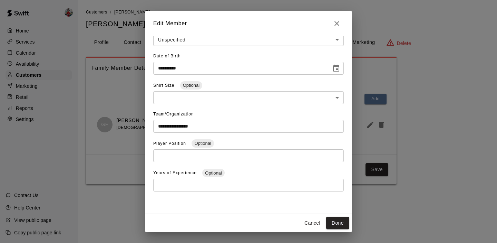
scroll to position [107, 0]
click at [339, 24] on icon "Close" at bounding box center [337, 23] width 8 height 8
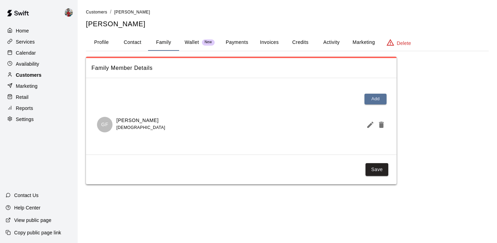
click at [34, 71] on p "Customers" at bounding box center [29, 74] width 26 height 7
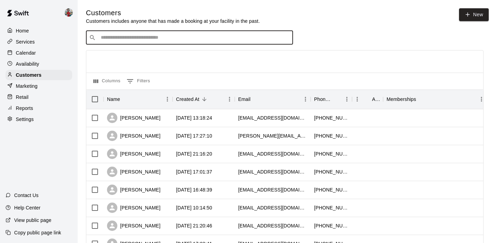
click at [130, 37] on input "Search customers by name or email" at bounding box center [194, 37] width 191 height 7
type input "********"
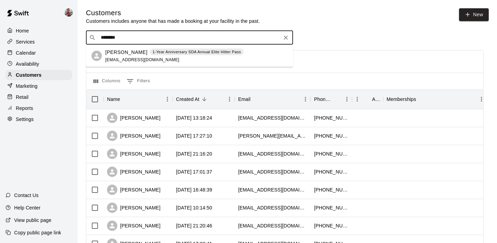
click at [133, 55] on p "[PERSON_NAME]" at bounding box center [126, 51] width 42 height 7
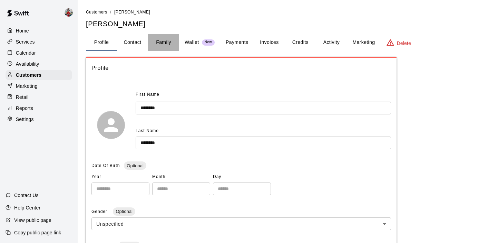
click at [164, 40] on button "Family" at bounding box center [163, 42] width 31 height 17
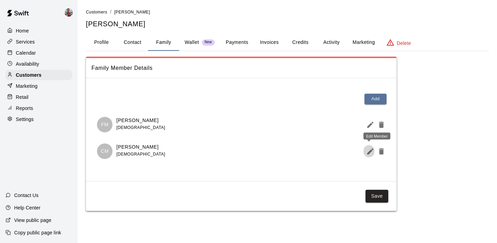
click at [370, 149] on icon "Edit Member" at bounding box center [370, 151] width 8 height 8
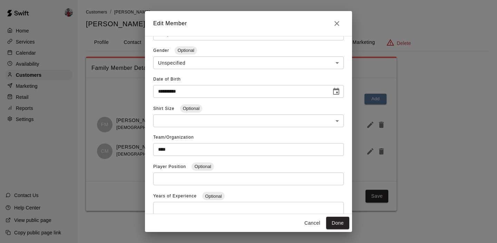
scroll to position [85, 0]
click at [333, 23] on icon "Close" at bounding box center [337, 23] width 8 height 8
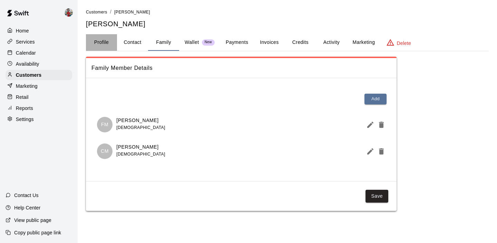
click at [103, 40] on button "Profile" at bounding box center [101, 42] width 31 height 17
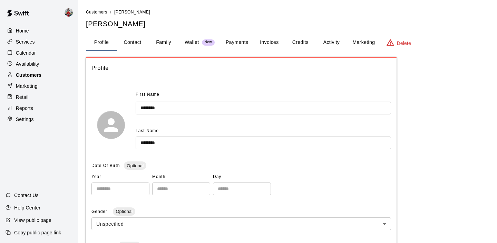
click at [37, 73] on p "Customers" at bounding box center [29, 74] width 26 height 7
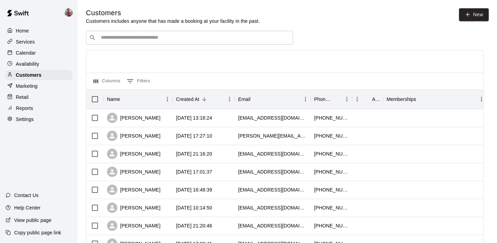
click at [124, 38] on input "Search customers by name or email" at bounding box center [194, 37] width 191 height 7
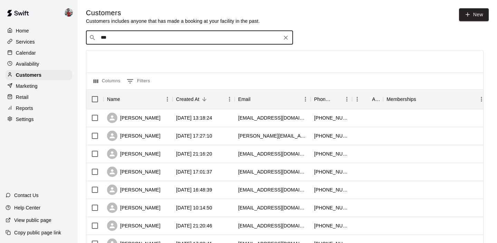
type input "****"
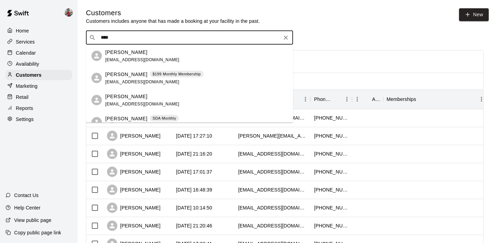
click at [128, 101] on span "[EMAIL_ADDRESS][DOMAIN_NAME]" at bounding box center [142, 103] width 74 height 5
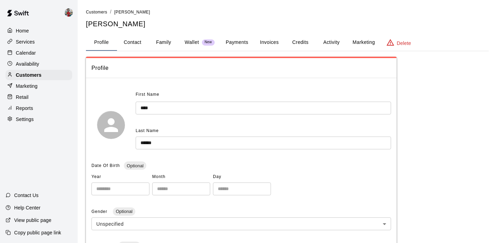
click at [163, 38] on button "Family" at bounding box center [163, 42] width 31 height 17
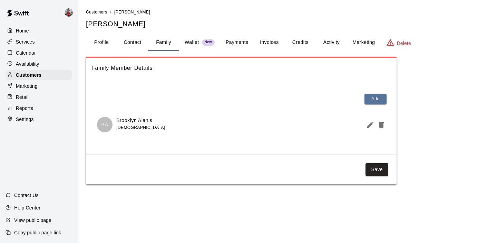
click at [370, 125] on icon "Edit Member" at bounding box center [370, 124] width 6 height 6
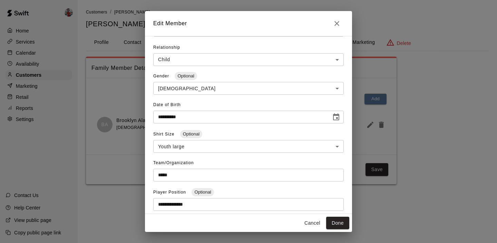
scroll to position [71, 0]
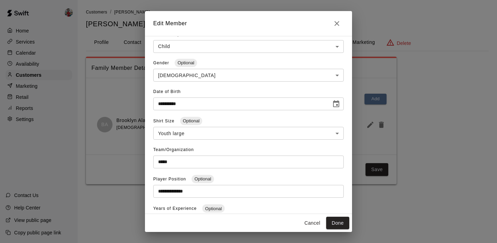
click at [337, 23] on icon "Close" at bounding box center [337, 23] width 8 height 8
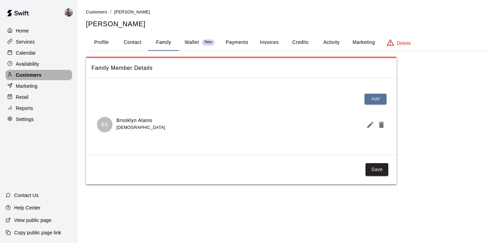
click at [31, 75] on p "Customers" at bounding box center [29, 74] width 26 height 7
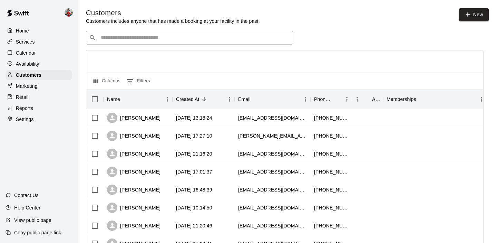
click at [136, 41] on div "​ ​" at bounding box center [189, 38] width 207 height 14
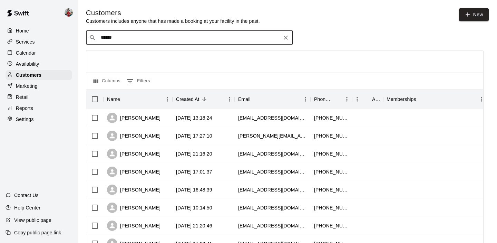
type input "*******"
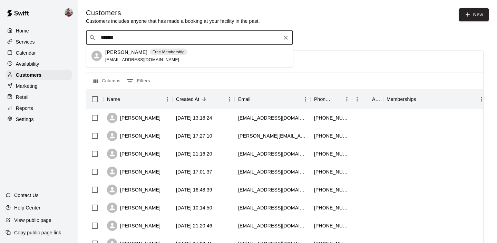
click at [145, 61] on span "[EMAIL_ADDRESS][DOMAIN_NAME]" at bounding box center [142, 59] width 74 height 5
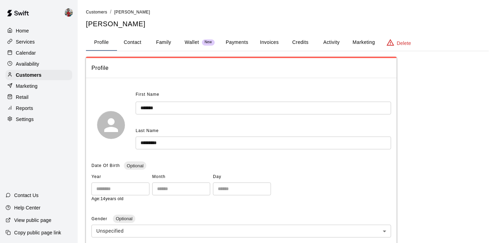
click at [166, 44] on button "Family" at bounding box center [163, 42] width 31 height 17
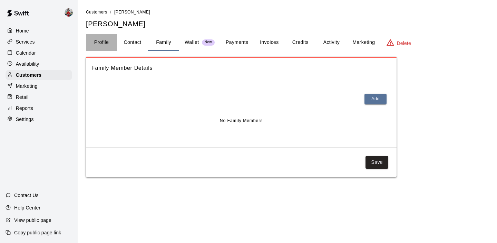
click at [106, 41] on button "Profile" at bounding box center [101, 42] width 31 height 17
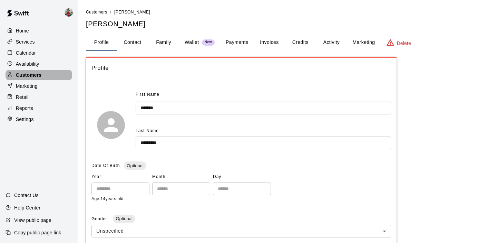
click at [24, 77] on p "Customers" at bounding box center [29, 74] width 26 height 7
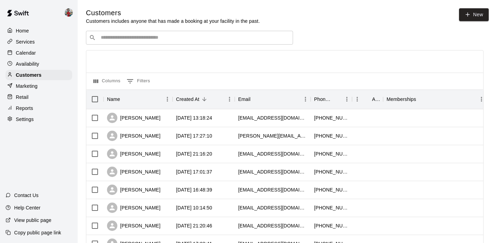
click at [126, 40] on input "Search customers by name or email" at bounding box center [194, 37] width 191 height 7
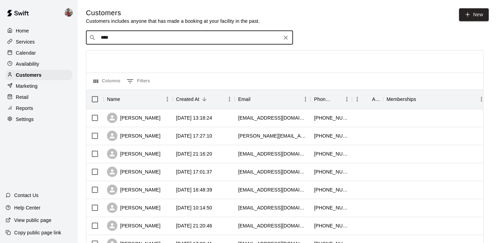
type input "*****"
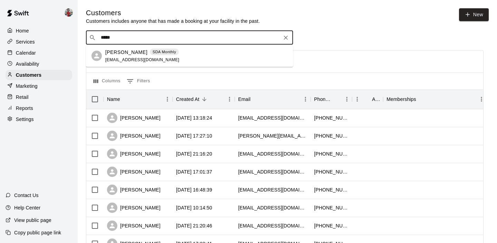
click at [120, 58] on span "[EMAIL_ADDRESS][DOMAIN_NAME]" at bounding box center [142, 59] width 74 height 5
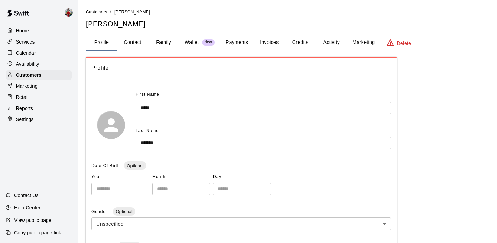
click at [160, 37] on button "Family" at bounding box center [163, 42] width 31 height 17
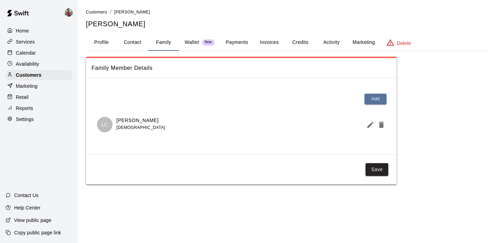
click at [367, 126] on icon "Edit Member" at bounding box center [370, 124] width 8 height 8
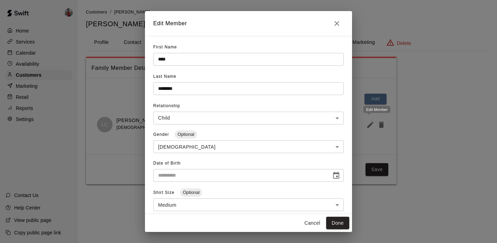
type input "**********"
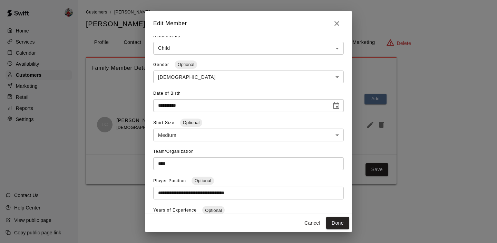
scroll to position [70, 0]
click at [96, 59] on div "**********" at bounding box center [248, 121] width 497 height 243
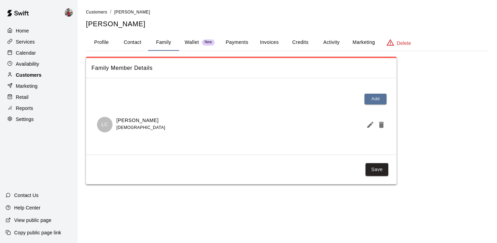
click at [46, 73] on div "Customers" at bounding box center [39, 75] width 67 height 10
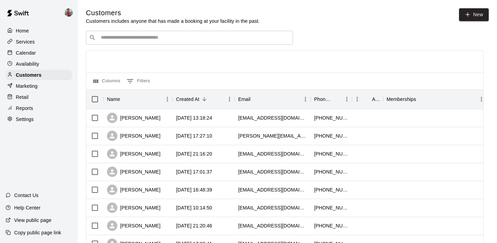
click at [154, 33] on div "​ ​" at bounding box center [189, 38] width 207 height 14
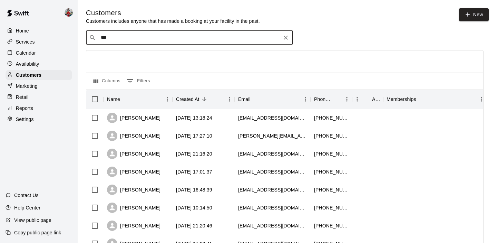
type input "****"
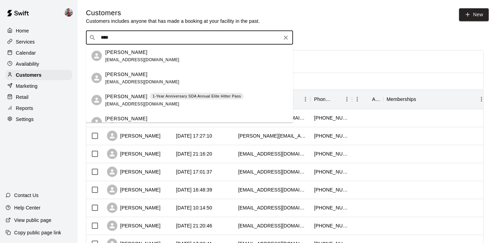
click at [143, 98] on p "[PERSON_NAME]" at bounding box center [126, 95] width 42 height 7
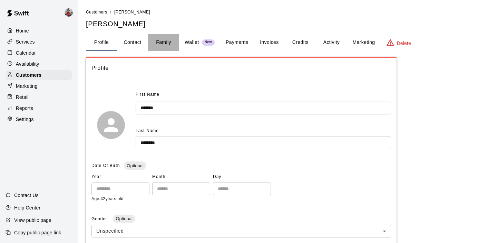
click at [163, 43] on button "Family" at bounding box center [163, 42] width 31 height 17
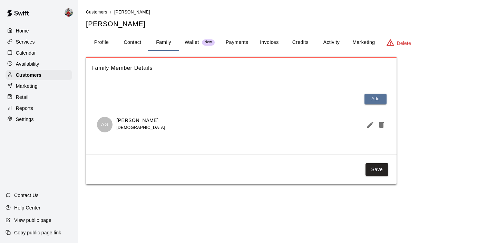
click at [367, 128] on icon "Edit Member" at bounding box center [370, 124] width 8 height 8
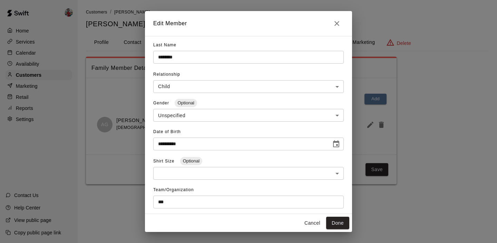
scroll to position [14, 0]
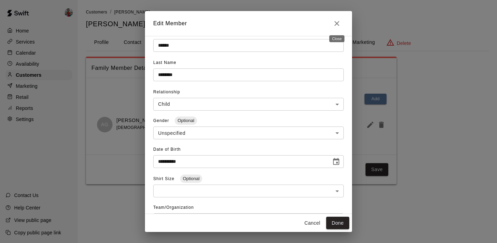
click at [336, 28] on button "Close" at bounding box center [337, 24] width 14 height 14
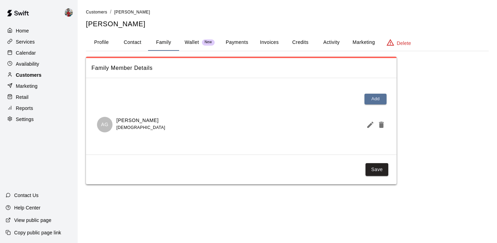
click at [32, 76] on p "Customers" at bounding box center [29, 74] width 26 height 7
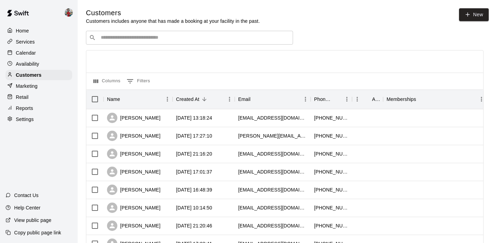
click at [124, 39] on input "Search customers by name or email" at bounding box center [194, 37] width 191 height 7
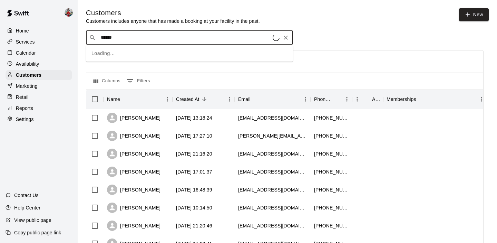
type input "******"
click at [126, 60] on span "[EMAIL_ADDRESS][DOMAIN_NAME]" at bounding box center [142, 59] width 74 height 5
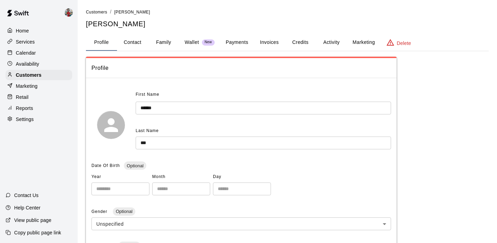
click at [164, 41] on button "Family" at bounding box center [163, 42] width 31 height 17
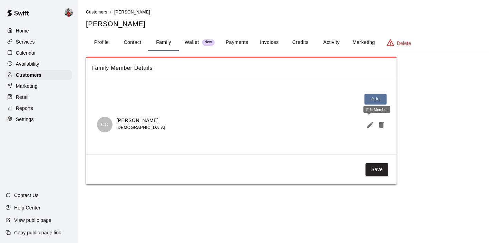
click at [372, 121] on icon "Edit Member" at bounding box center [370, 124] width 8 height 8
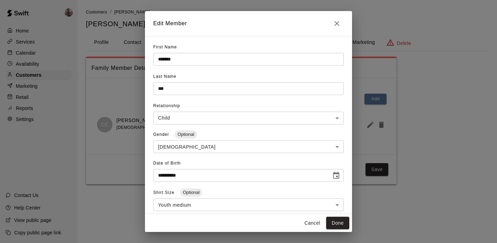
scroll to position [89, 0]
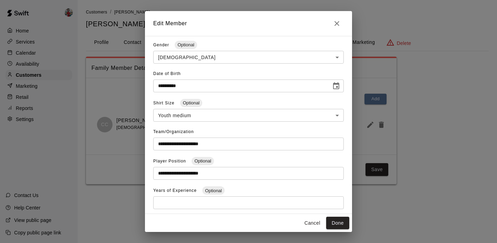
click at [340, 23] on icon "Close" at bounding box center [337, 23] width 8 height 8
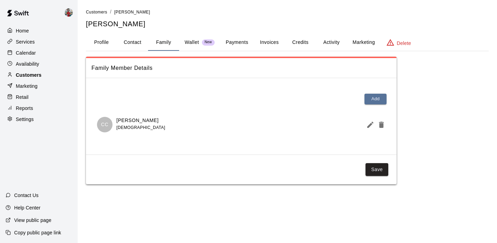
click at [32, 73] on p "Customers" at bounding box center [29, 74] width 26 height 7
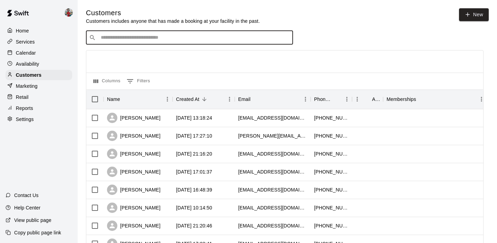
click at [112, 39] on input "Search customers by name or email" at bounding box center [194, 37] width 191 height 7
type input "*********"
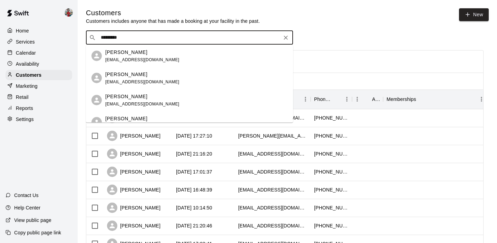
click at [128, 73] on p "[PERSON_NAME]" at bounding box center [126, 73] width 42 height 7
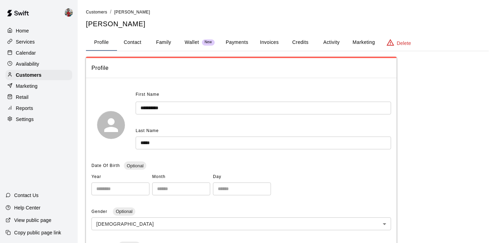
click at [165, 45] on button "Family" at bounding box center [163, 42] width 31 height 17
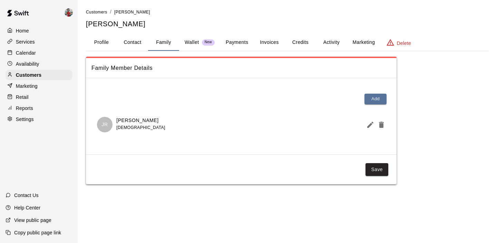
click at [370, 118] on button "Edit Member" at bounding box center [368, 125] width 11 height 14
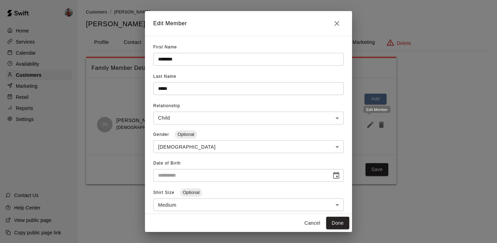
type input "**********"
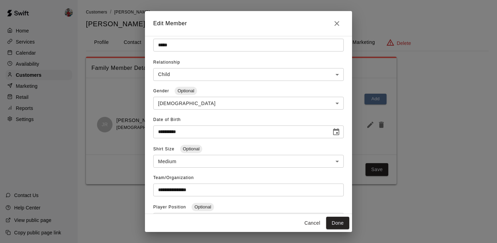
scroll to position [43, 0]
click at [109, 55] on div "**********" at bounding box center [248, 121] width 497 height 243
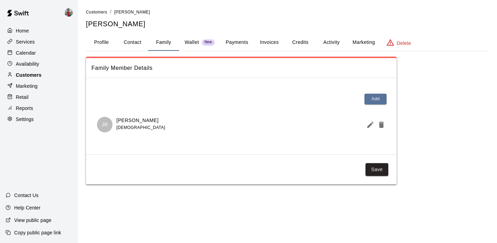
click at [39, 76] on p "Customers" at bounding box center [29, 74] width 26 height 7
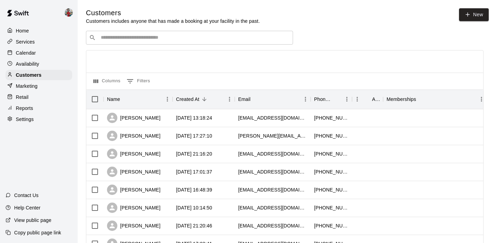
click at [125, 37] on input "Search customers by name or email" at bounding box center [194, 37] width 191 height 7
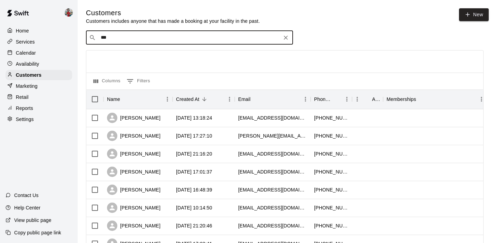
type input "***"
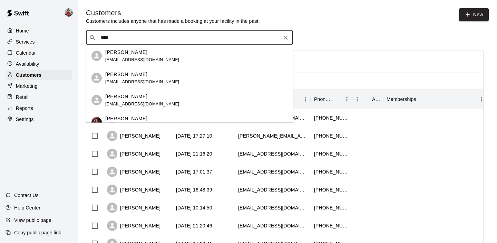
click at [159, 75] on div "[PERSON_NAME] [PERSON_NAME][EMAIL_ADDRESS][DOMAIN_NAME]" at bounding box center [196, 77] width 182 height 15
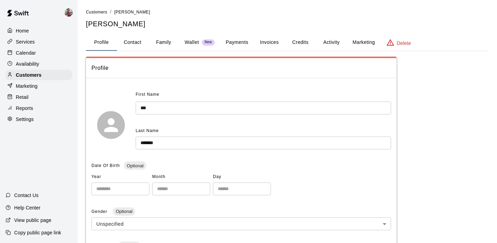
click at [162, 43] on button "Family" at bounding box center [163, 42] width 31 height 17
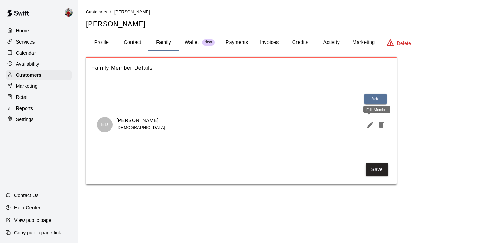
click at [369, 127] on icon "Edit Member" at bounding box center [370, 124] width 8 height 8
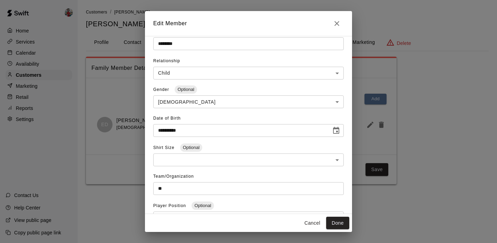
scroll to position [62, 0]
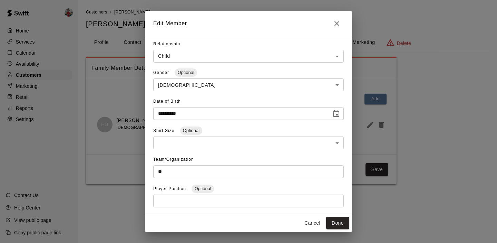
click at [97, 68] on div "**********" at bounding box center [248, 121] width 497 height 243
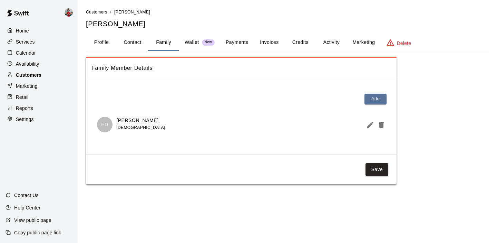
click at [43, 75] on div "Customers" at bounding box center [39, 75] width 67 height 10
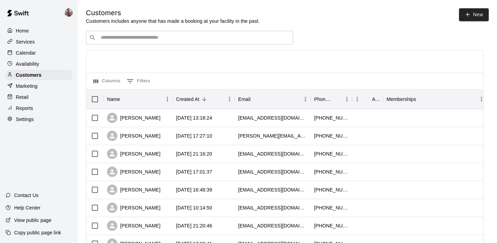
click at [134, 36] on input "Search customers by name or email" at bounding box center [194, 37] width 191 height 7
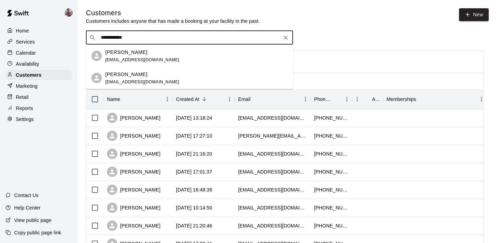
type input "**********"
click at [148, 59] on span "[EMAIL_ADDRESS][DOMAIN_NAME]" at bounding box center [142, 59] width 74 height 5
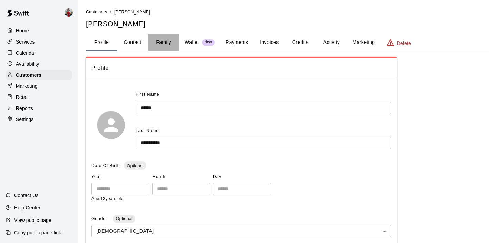
click at [160, 42] on button "Family" at bounding box center [163, 42] width 31 height 17
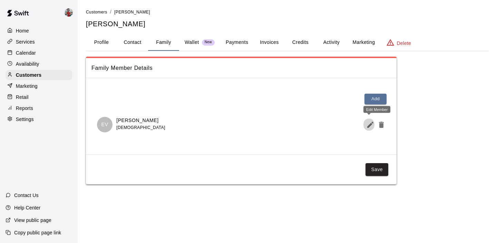
click at [372, 125] on icon "Edit Member" at bounding box center [370, 124] width 8 height 8
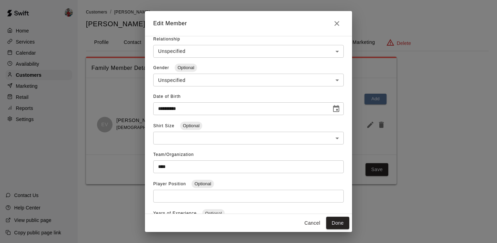
scroll to position [67, 0]
click at [338, 23] on icon "Close" at bounding box center [337, 23] width 8 height 8
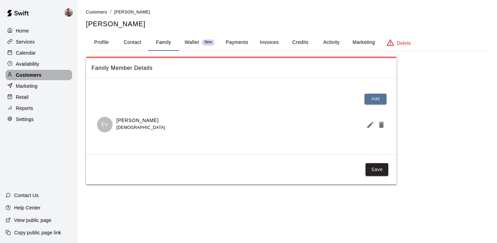
click at [37, 72] on p "Customers" at bounding box center [29, 74] width 26 height 7
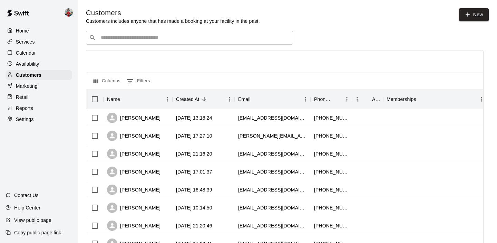
click at [126, 39] on input "Search customers by name or email" at bounding box center [194, 37] width 191 height 7
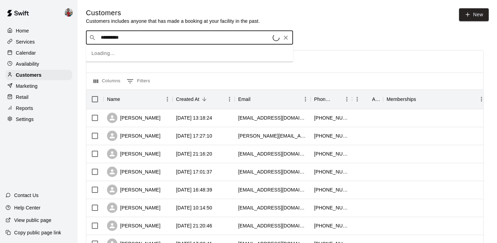
type input "**********"
click at [130, 60] on span "[EMAIL_ADDRESS][DOMAIN_NAME]" at bounding box center [142, 59] width 74 height 5
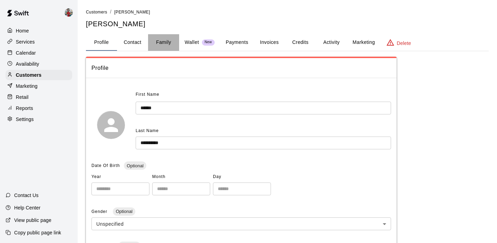
click at [160, 37] on button "Family" at bounding box center [163, 42] width 31 height 17
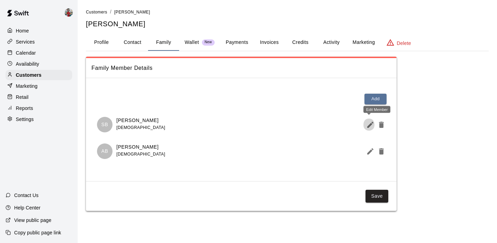
click at [373, 123] on icon "Edit Member" at bounding box center [370, 124] width 8 height 8
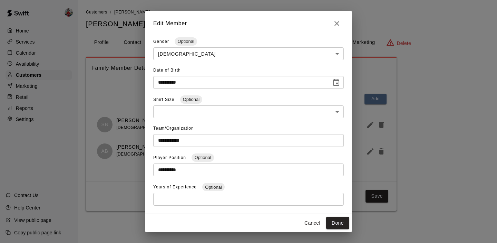
scroll to position [98, 0]
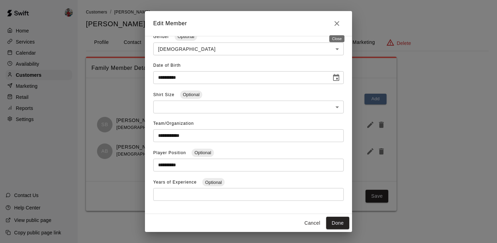
click at [335, 19] on button "Close" at bounding box center [337, 24] width 14 height 14
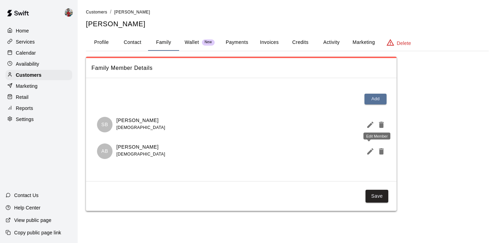
click at [370, 151] on icon "Edit Member" at bounding box center [370, 151] width 6 height 6
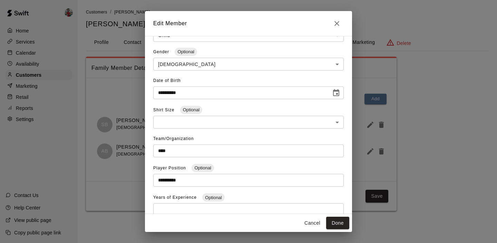
scroll to position [84, 0]
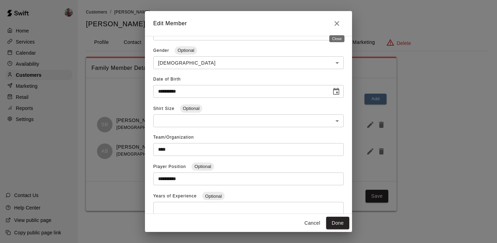
click at [334, 19] on icon "Close" at bounding box center [337, 23] width 8 height 8
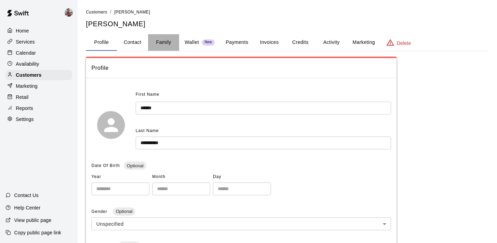
click at [160, 45] on button "Family" at bounding box center [163, 42] width 31 height 17
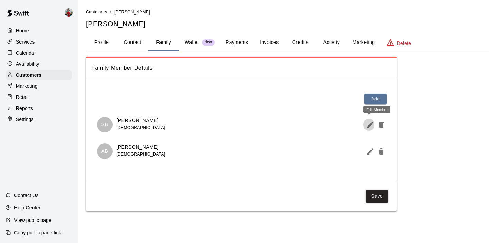
click at [368, 122] on icon "Edit Member" at bounding box center [370, 124] width 8 height 8
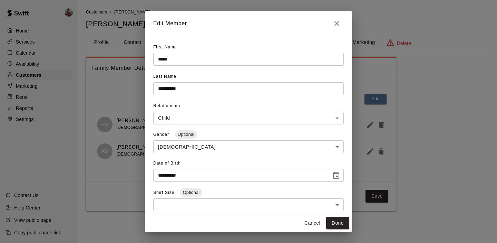
scroll to position [107, 0]
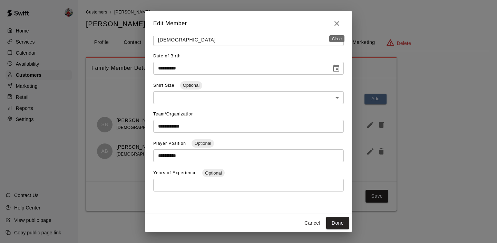
click at [339, 25] on icon "Close" at bounding box center [337, 23] width 8 height 8
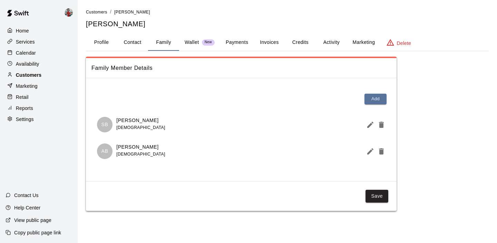
click at [33, 73] on p "Customers" at bounding box center [29, 74] width 26 height 7
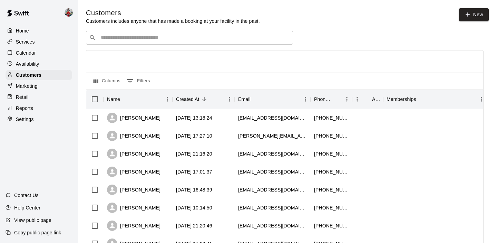
click at [152, 39] on input "Search customers by name or email" at bounding box center [194, 37] width 191 height 7
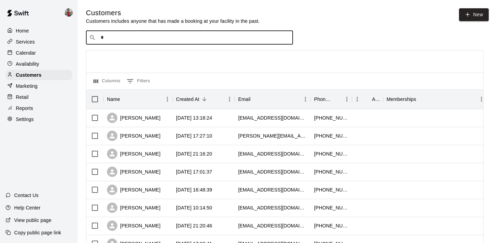
type input "**"
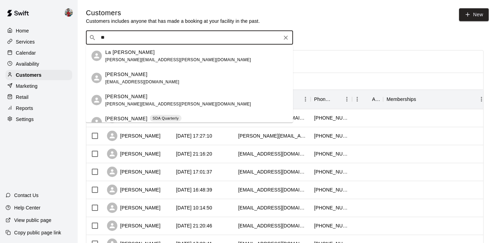
click at [137, 117] on p "Dwight Villegas" at bounding box center [126, 118] width 42 height 7
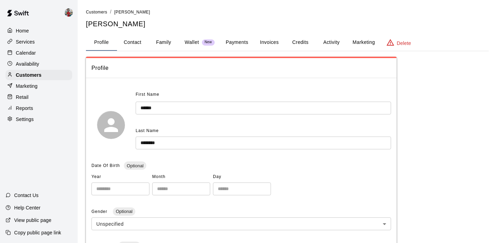
click at [165, 41] on button "Family" at bounding box center [163, 42] width 31 height 17
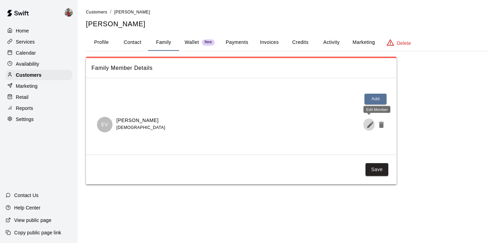
click at [372, 125] on icon "Edit Member" at bounding box center [370, 124] width 8 height 8
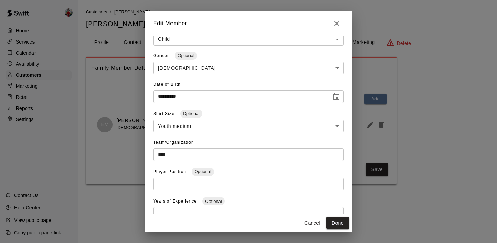
scroll to position [79, 0]
click at [45, 73] on div "**********" at bounding box center [248, 121] width 497 height 243
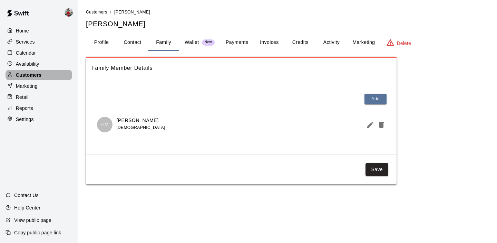
click at [37, 74] on p "Customers" at bounding box center [29, 74] width 26 height 7
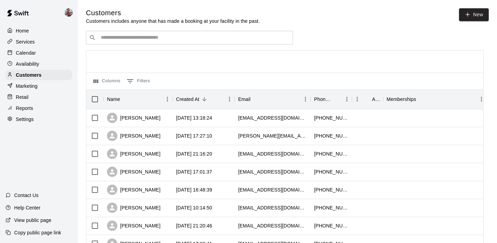
click at [118, 37] on input "Search customers by name or email" at bounding box center [194, 37] width 191 height 7
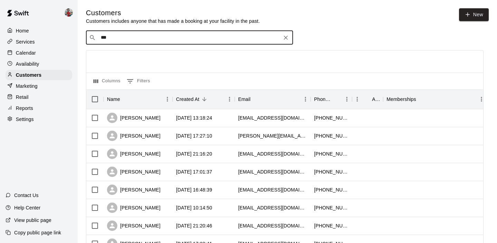
type input "****"
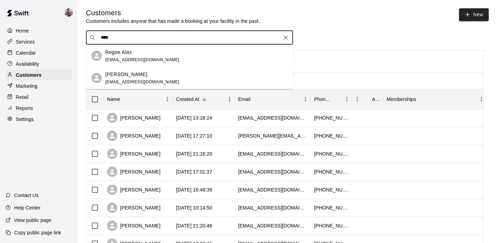
click at [128, 54] on p "Regoe Alas" at bounding box center [118, 51] width 27 height 7
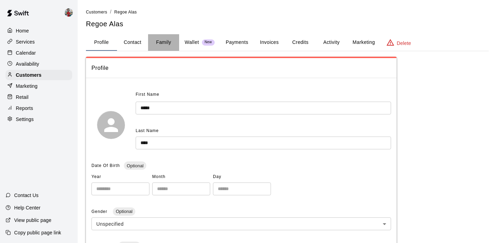
click at [170, 45] on button "Family" at bounding box center [163, 42] width 31 height 17
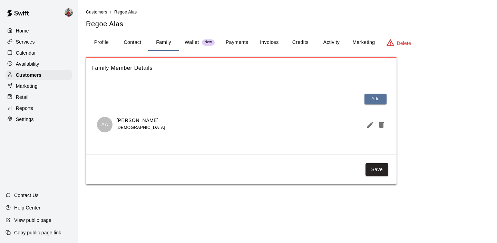
click at [372, 122] on icon "Edit Member" at bounding box center [370, 124] width 6 height 6
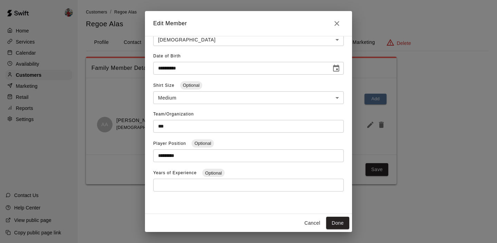
scroll to position [107, 0]
click at [121, 83] on div "**********" at bounding box center [248, 121] width 497 height 243
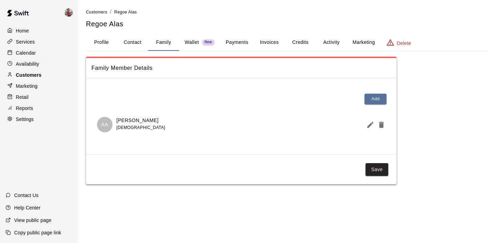
click at [42, 74] on div "Customers" at bounding box center [39, 75] width 67 height 10
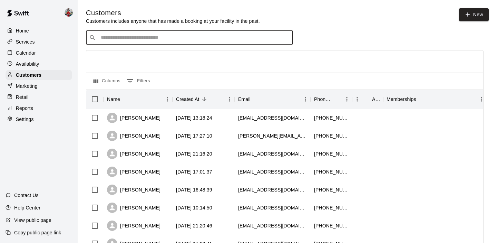
click at [139, 38] on input "Search customers by name or email" at bounding box center [194, 37] width 191 height 7
type input "******"
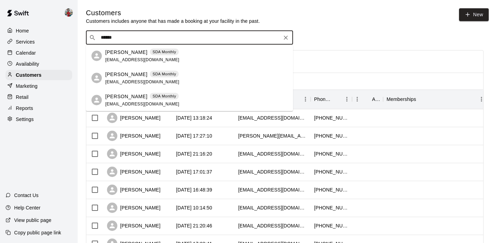
click at [141, 53] on div "Heather Berger SDA Monthly" at bounding box center [142, 51] width 74 height 7
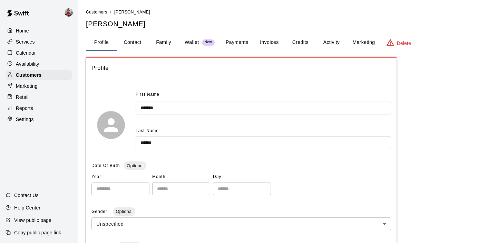
click at [159, 45] on button "Family" at bounding box center [163, 42] width 31 height 17
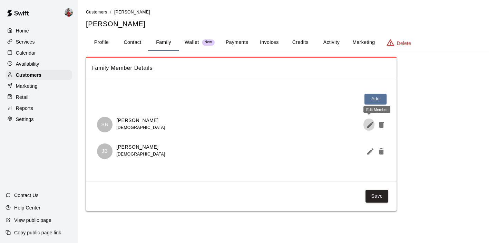
click at [369, 122] on icon "Edit Member" at bounding box center [370, 124] width 8 height 8
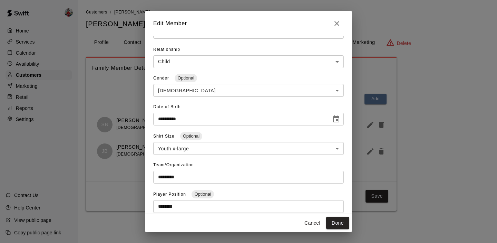
scroll to position [74, 0]
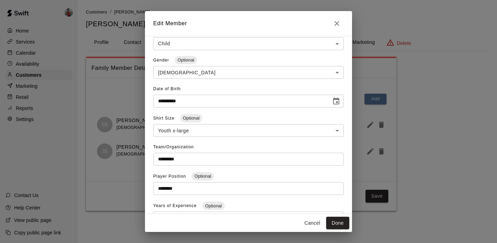
click at [122, 54] on div "**********" at bounding box center [248, 121] width 497 height 243
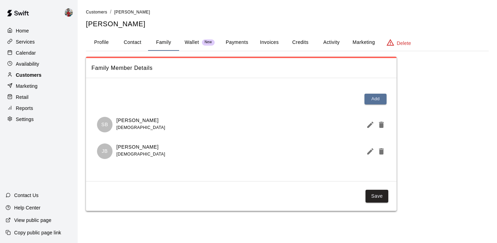
click at [45, 74] on div "Customers" at bounding box center [39, 75] width 67 height 10
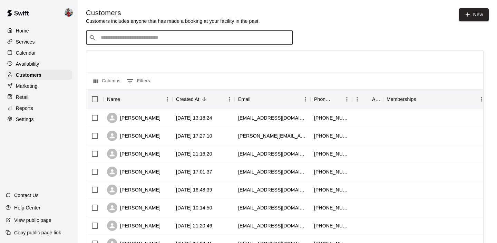
click at [129, 38] on input "Search customers by name or email" at bounding box center [194, 37] width 191 height 7
type input "******"
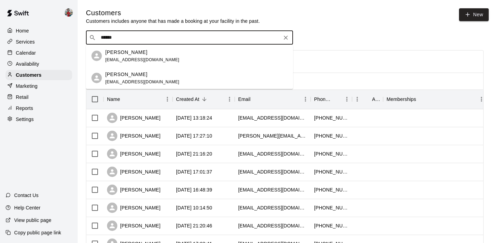
click at [140, 40] on input "******" at bounding box center [189, 37] width 181 height 7
click at [131, 54] on p "[PERSON_NAME]" at bounding box center [126, 51] width 42 height 7
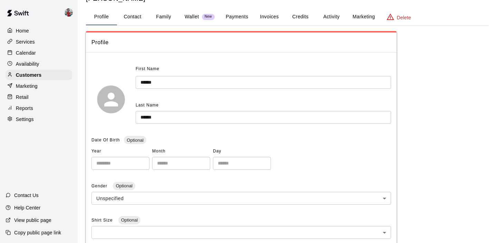
scroll to position [41, 0]
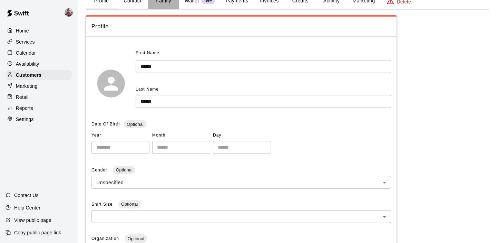
click at [164, 1] on button "Family" at bounding box center [163, 1] width 31 height 17
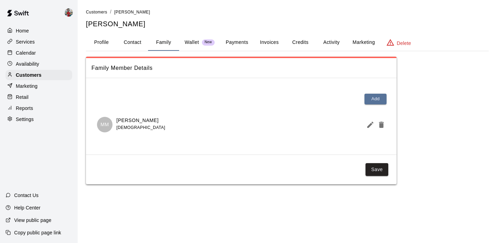
scroll to position [0, 0]
click at [369, 124] on icon "Edit Member" at bounding box center [370, 124] width 8 height 8
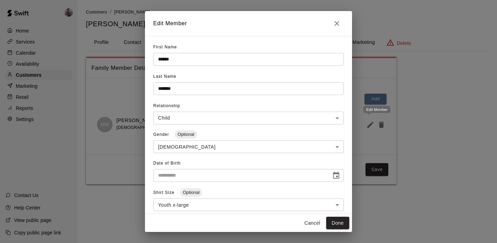
type input "**********"
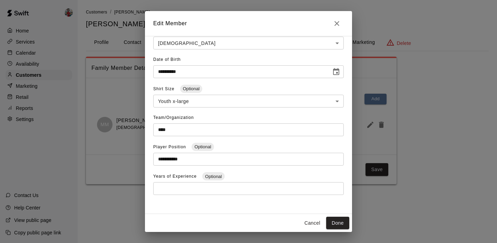
scroll to position [107, 0]
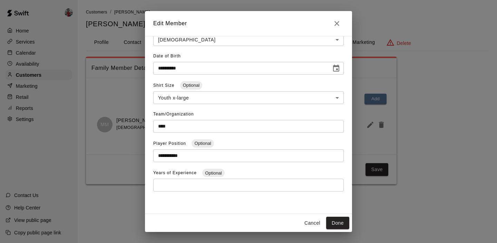
click at [133, 61] on div "**********" at bounding box center [248, 121] width 497 height 243
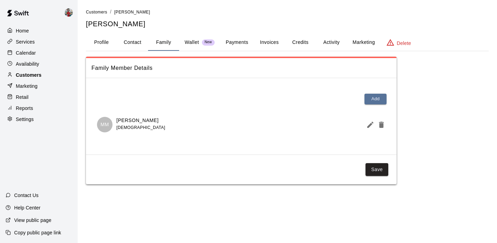
click at [35, 76] on p "Customers" at bounding box center [29, 74] width 26 height 7
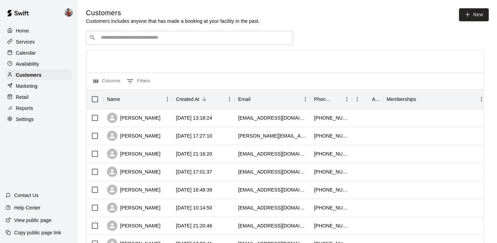
click at [138, 42] on div "​ ​" at bounding box center [189, 38] width 207 height 14
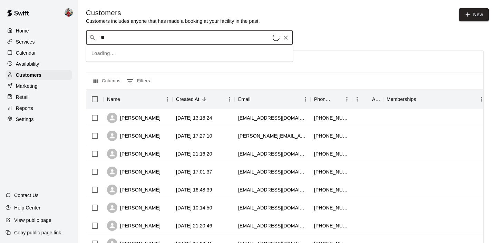
type input "***"
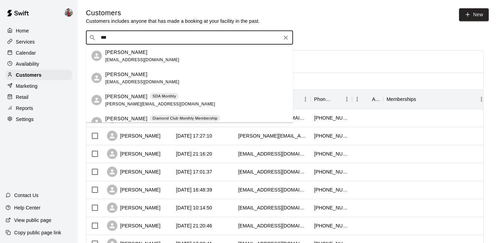
click at [146, 99] on div "Alberto Sanchez SDA Monthly sanchez.alberto1002@gmail.com" at bounding box center [160, 99] width 110 height 15
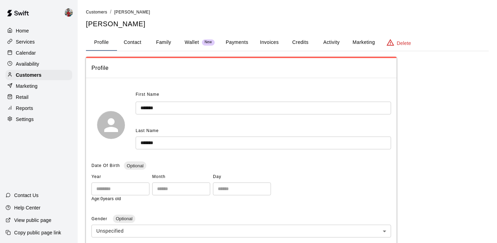
click at [161, 41] on button "Family" at bounding box center [163, 42] width 31 height 17
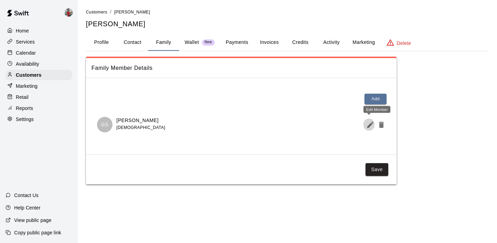
click at [371, 125] on icon "Edit Member" at bounding box center [370, 124] width 6 height 6
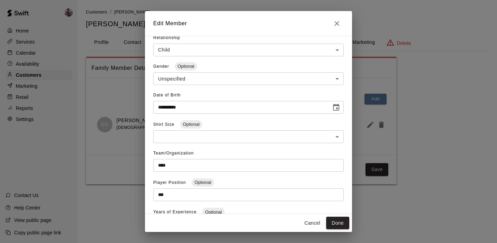
scroll to position [107, 0]
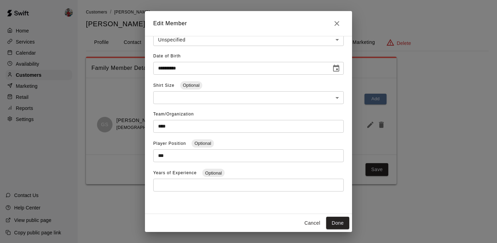
click at [127, 79] on div "**********" at bounding box center [248, 121] width 497 height 243
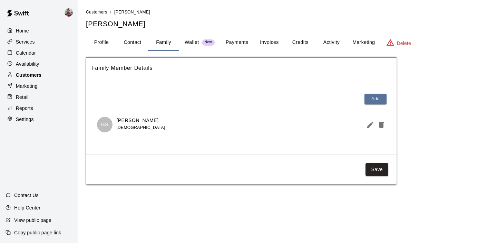
click at [47, 73] on div "Customers" at bounding box center [39, 75] width 67 height 10
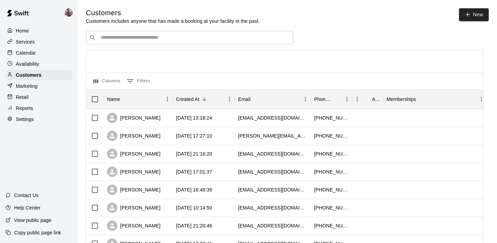
click at [157, 33] on div "​ ​" at bounding box center [189, 38] width 207 height 14
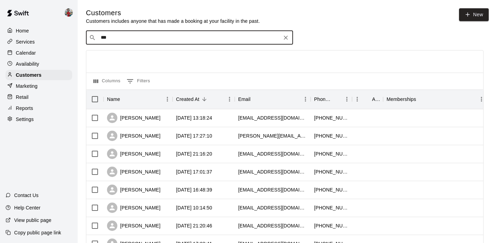
type input "****"
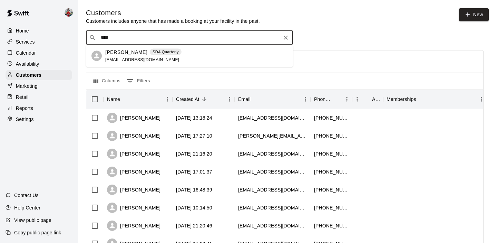
click at [147, 59] on div "Iman Pirayesh SDA Quarterly er543@aol.com" at bounding box center [143, 55] width 76 height 15
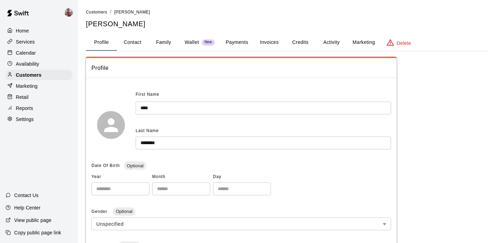
click at [176, 41] on button "Family" at bounding box center [163, 42] width 31 height 17
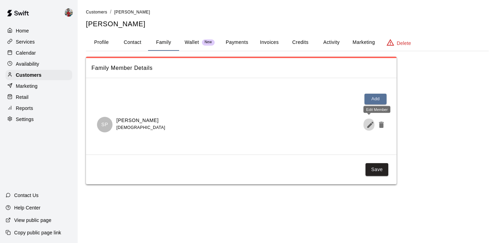
click at [372, 124] on icon "Edit Member" at bounding box center [370, 124] width 6 height 6
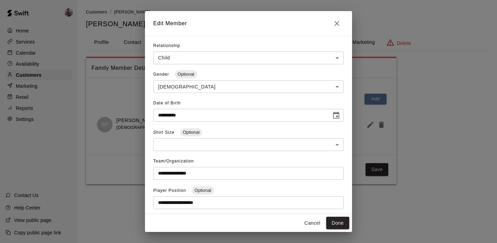
scroll to position [74, 0]
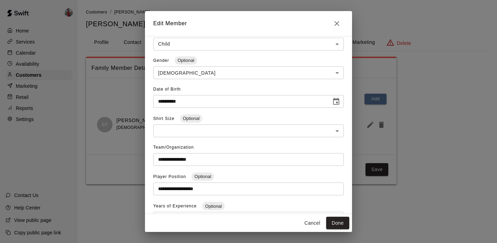
click at [111, 83] on div "**********" at bounding box center [248, 121] width 497 height 243
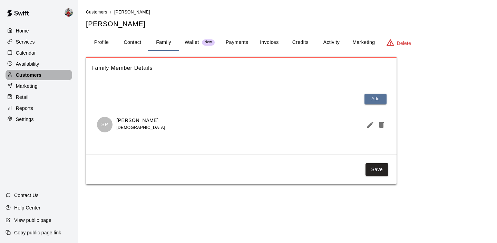
click at [55, 75] on div "Customers" at bounding box center [39, 75] width 67 height 10
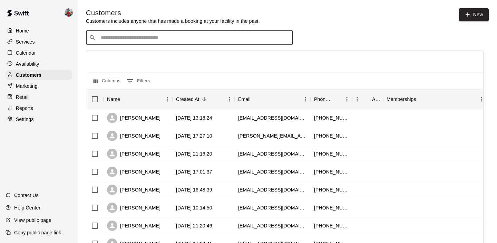
click at [143, 36] on input "Search customers by name or email" at bounding box center [194, 37] width 191 height 7
type input "**********"
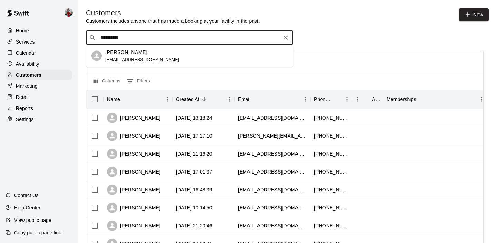
click at [142, 59] on span "andrewmruiz87@gmail.com" at bounding box center [142, 59] width 74 height 5
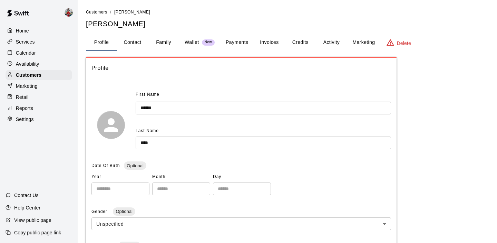
click at [164, 38] on button "Family" at bounding box center [163, 42] width 31 height 17
